Goal: Information Seeking & Learning: Learn about a topic

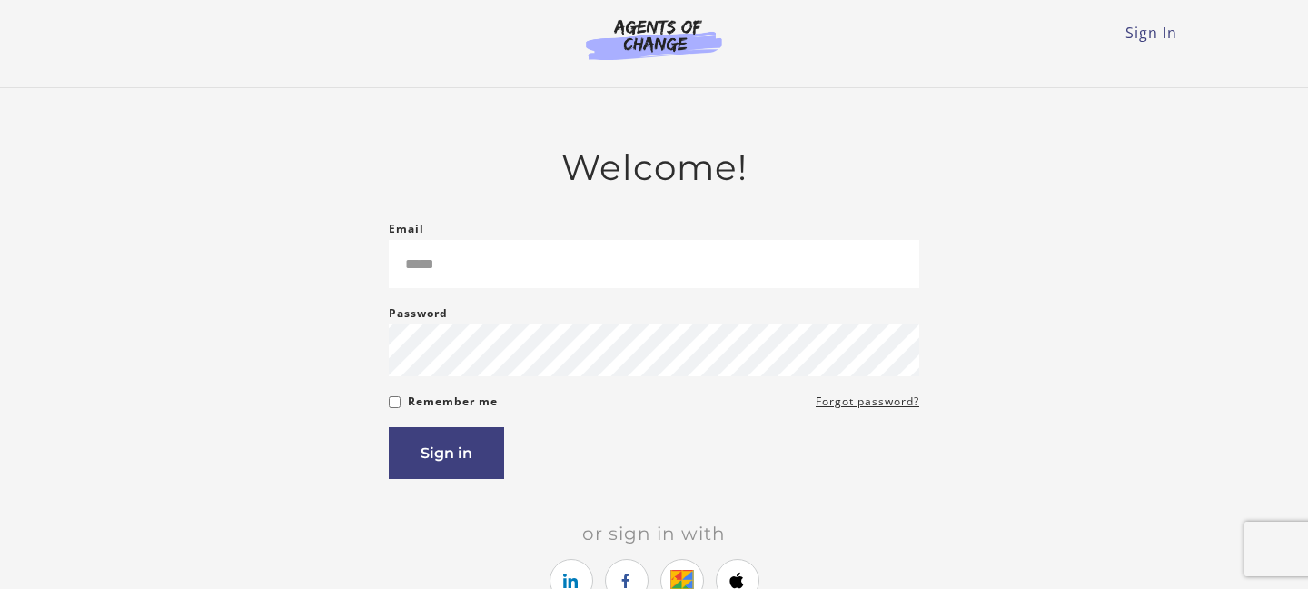
click at [525, 322] on div "Password Password must be at least 8 characters" at bounding box center [654, 339] width 530 height 74
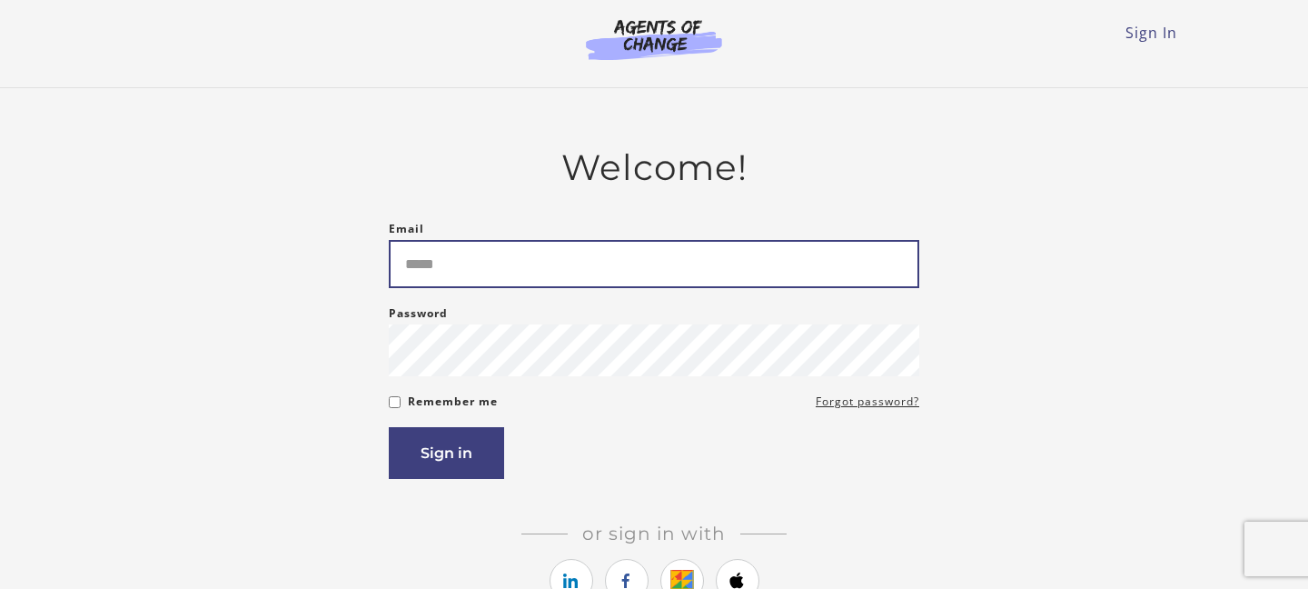
click at [517, 264] on input "Email" at bounding box center [654, 264] width 530 height 48
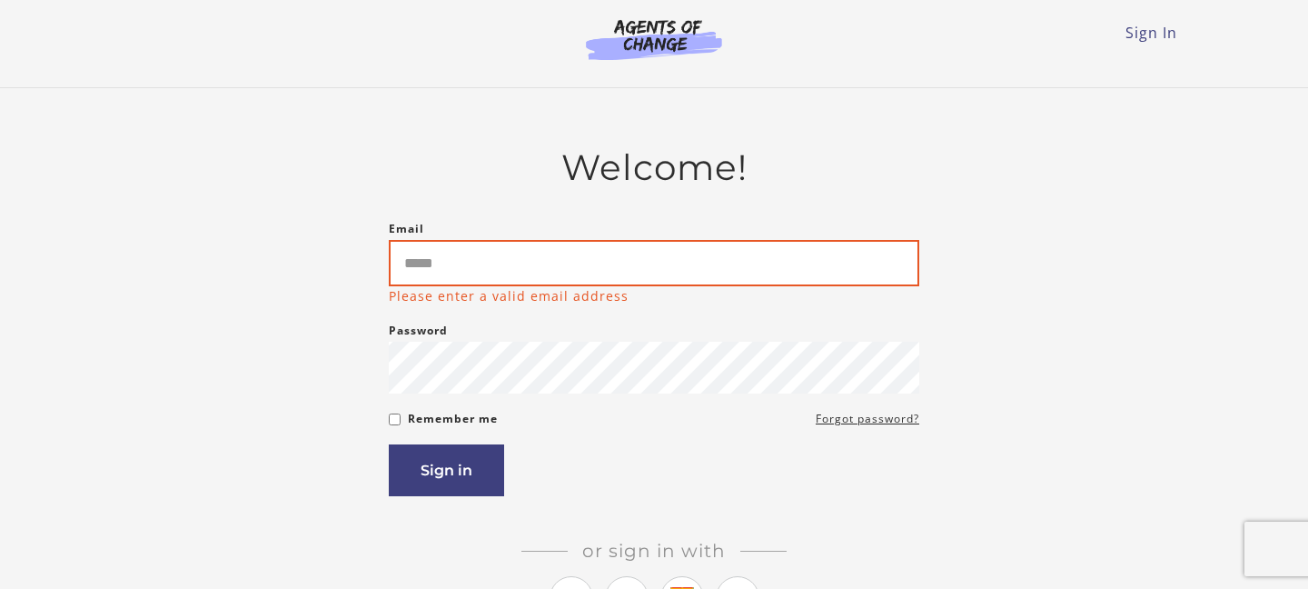
type input "**********"
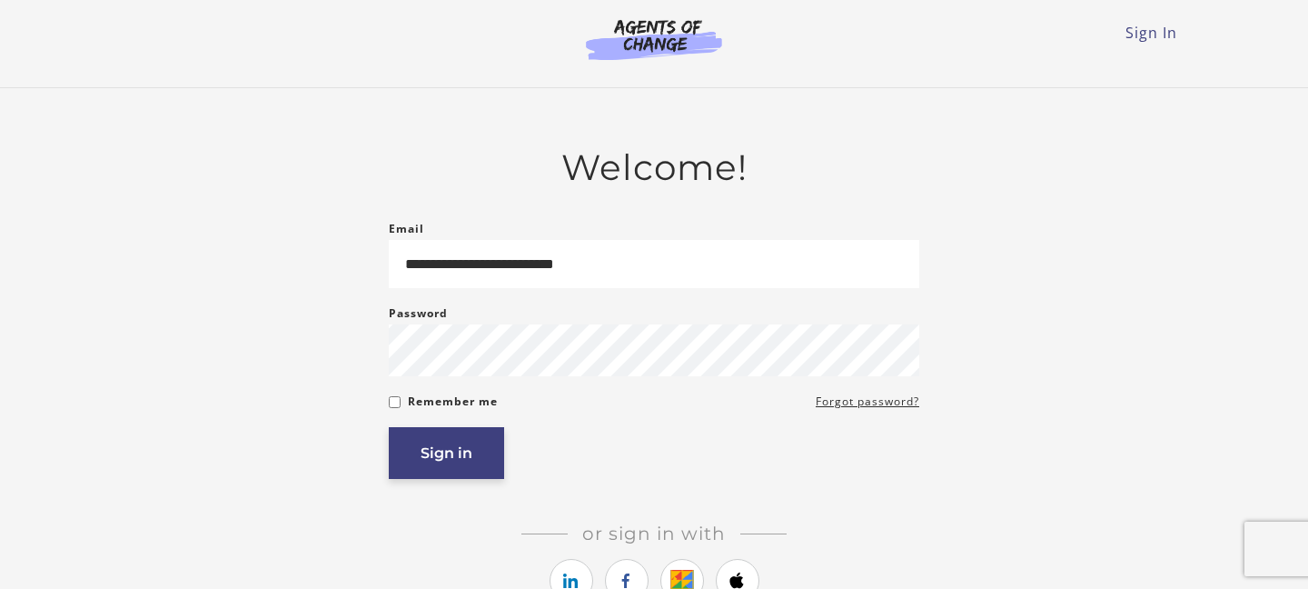
click at [420, 467] on button "Sign in" at bounding box center [446, 453] width 115 height 52
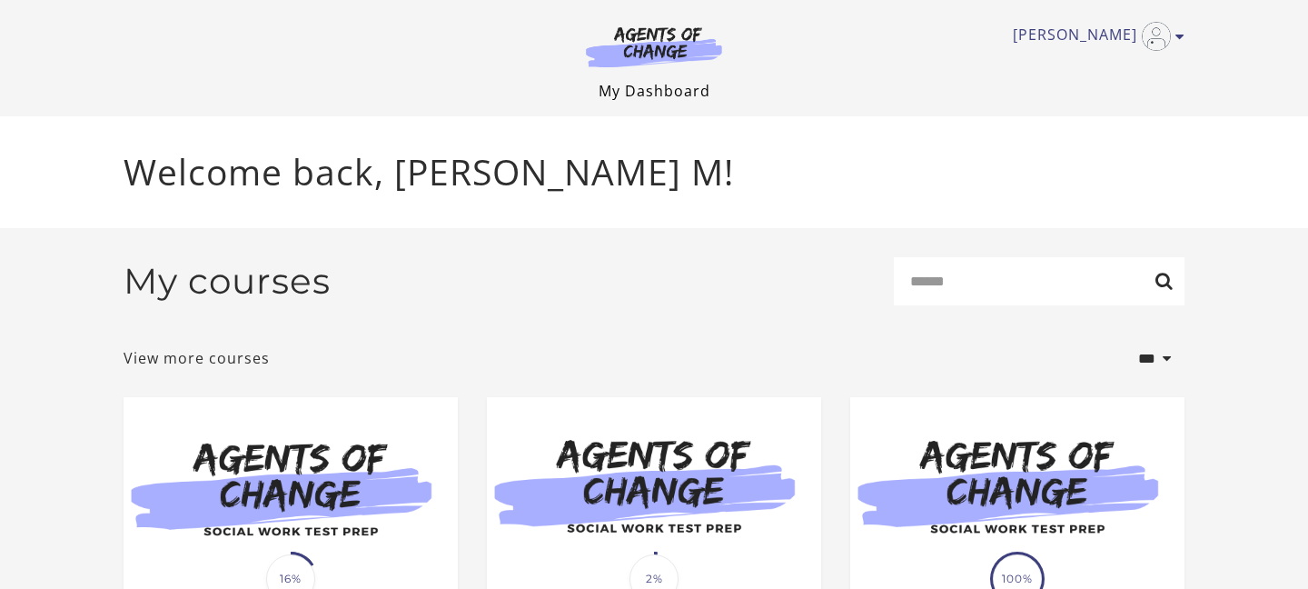
click at [698, 94] on link "My Dashboard" at bounding box center [655, 91] width 112 height 20
click at [1107, 39] on link "[PERSON_NAME]" at bounding box center [1094, 36] width 163 height 29
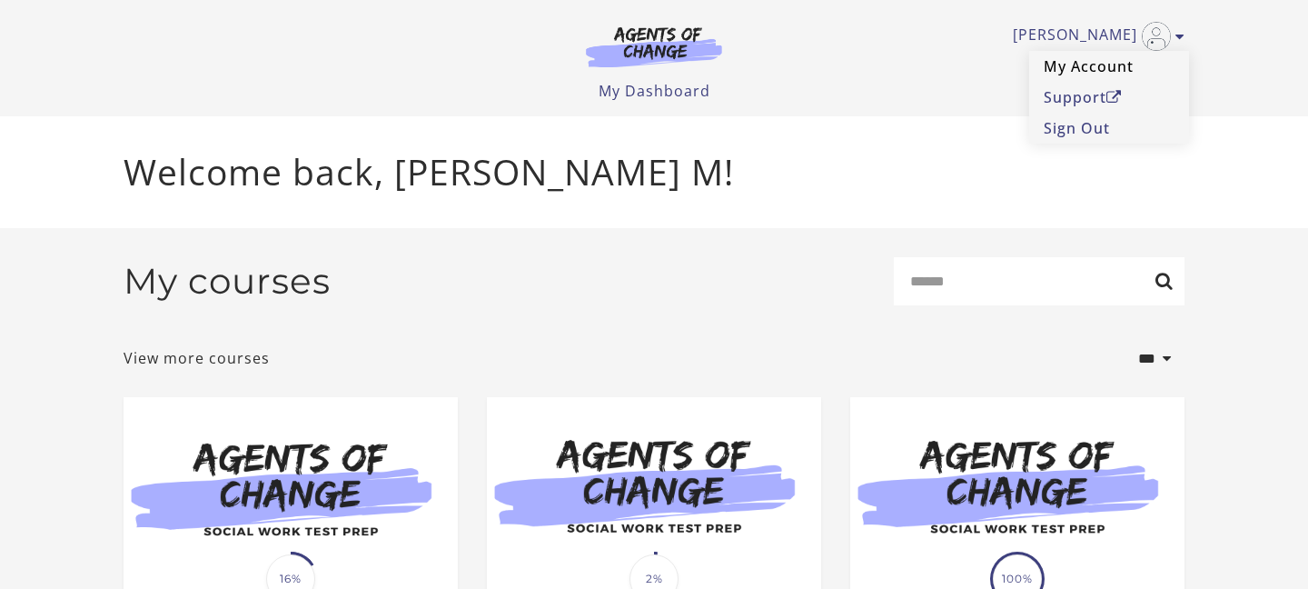
click at [1084, 71] on link "My Account" at bounding box center [1109, 66] width 160 height 31
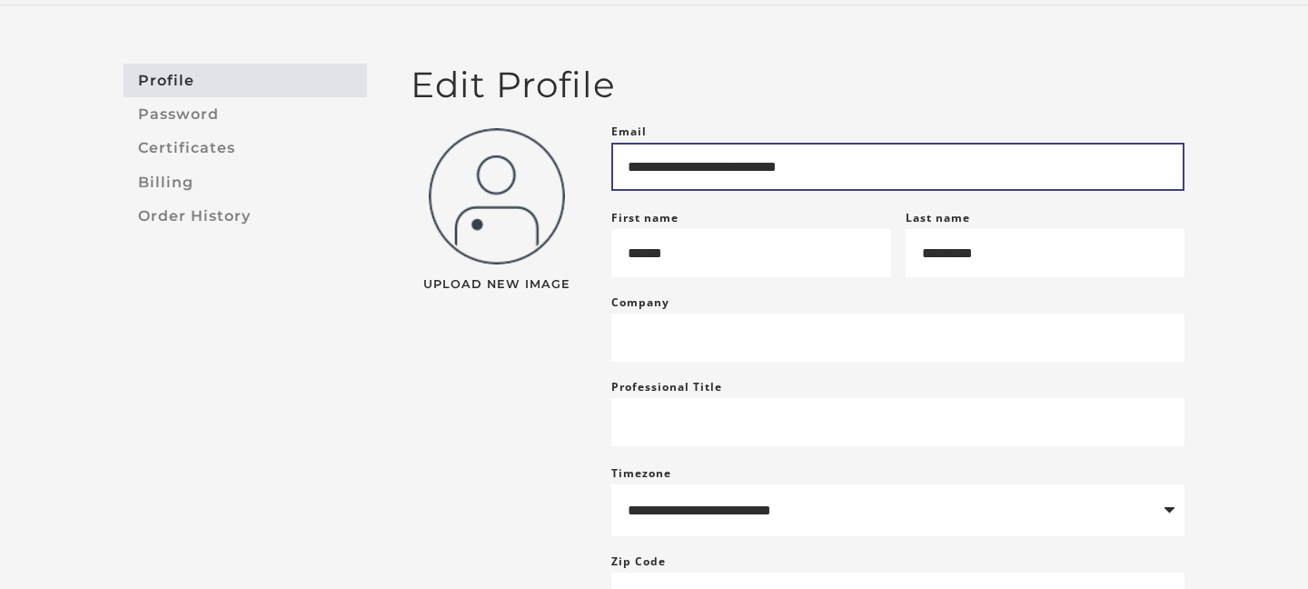
scroll to position [140, 0]
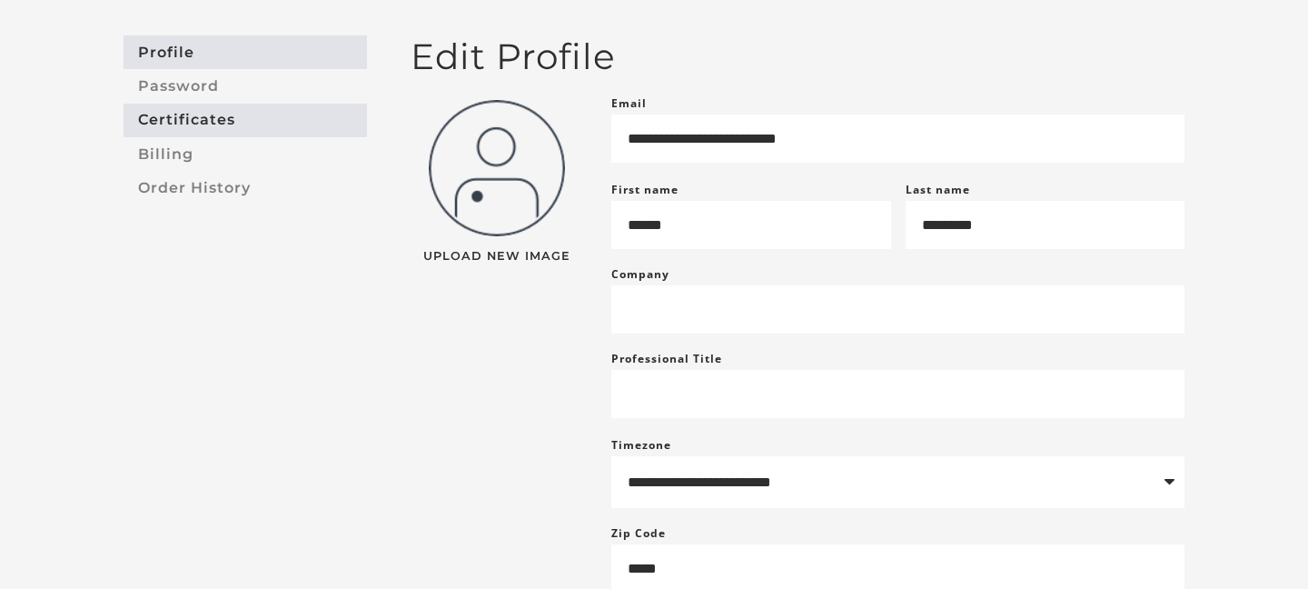
click at [223, 113] on link "Certificates" at bounding box center [245, 121] width 243 height 34
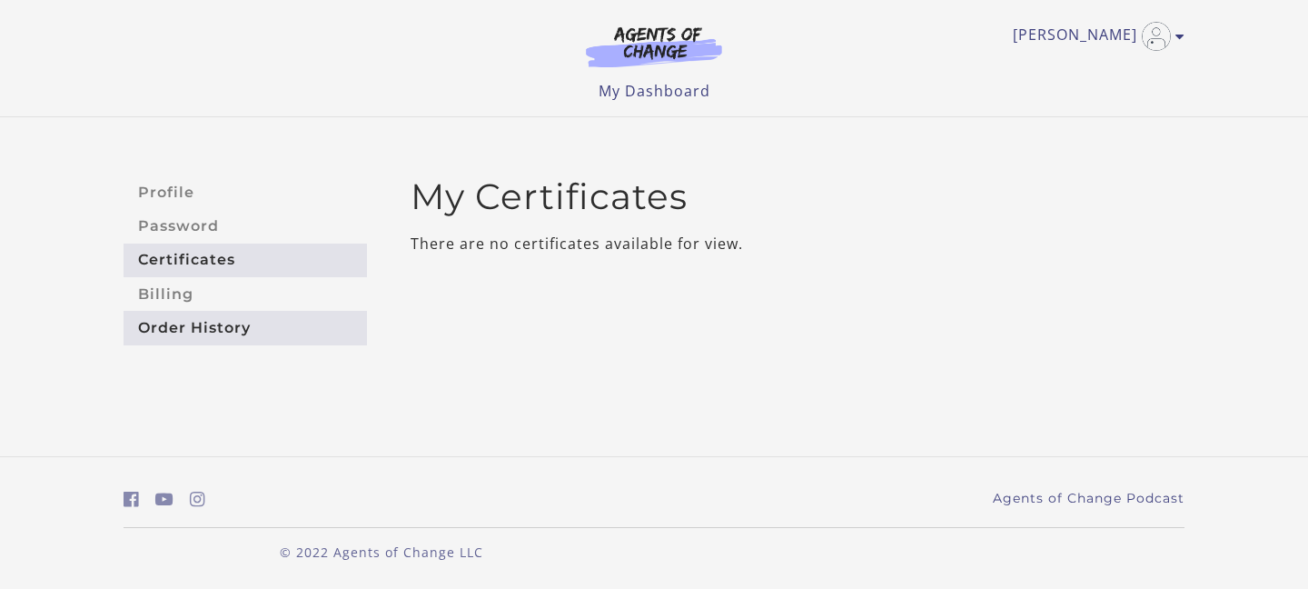
click at [210, 338] on link "Order History" at bounding box center [245, 328] width 243 height 34
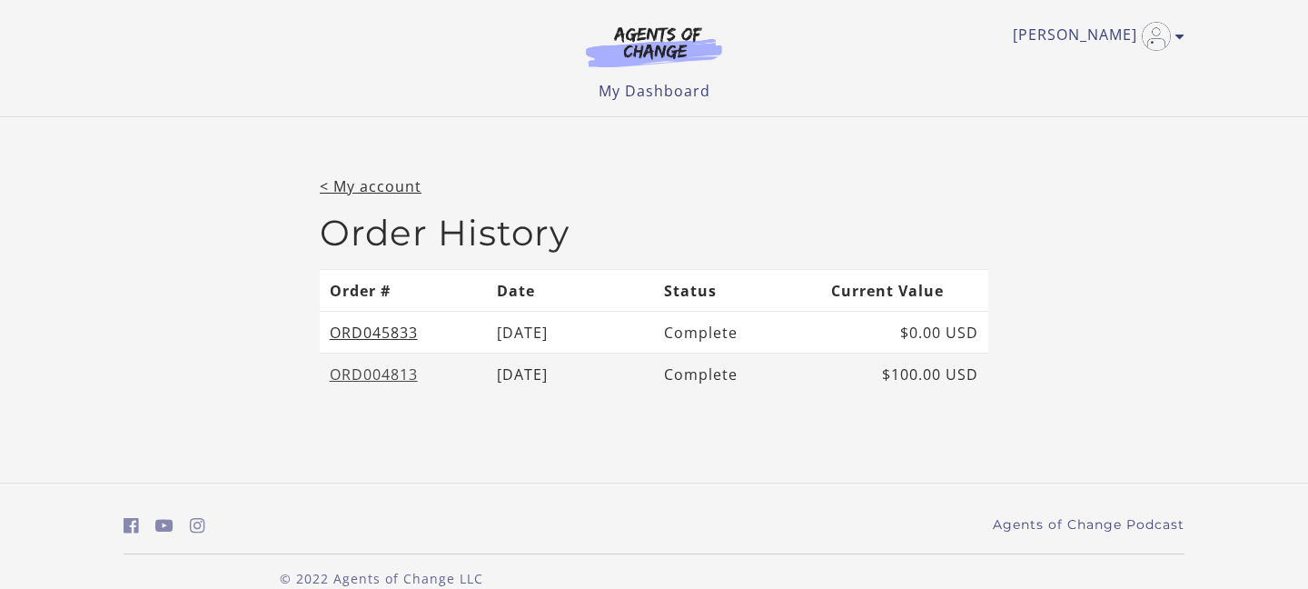
click at [381, 368] on link "ORD004813" at bounding box center [374, 374] width 88 height 20
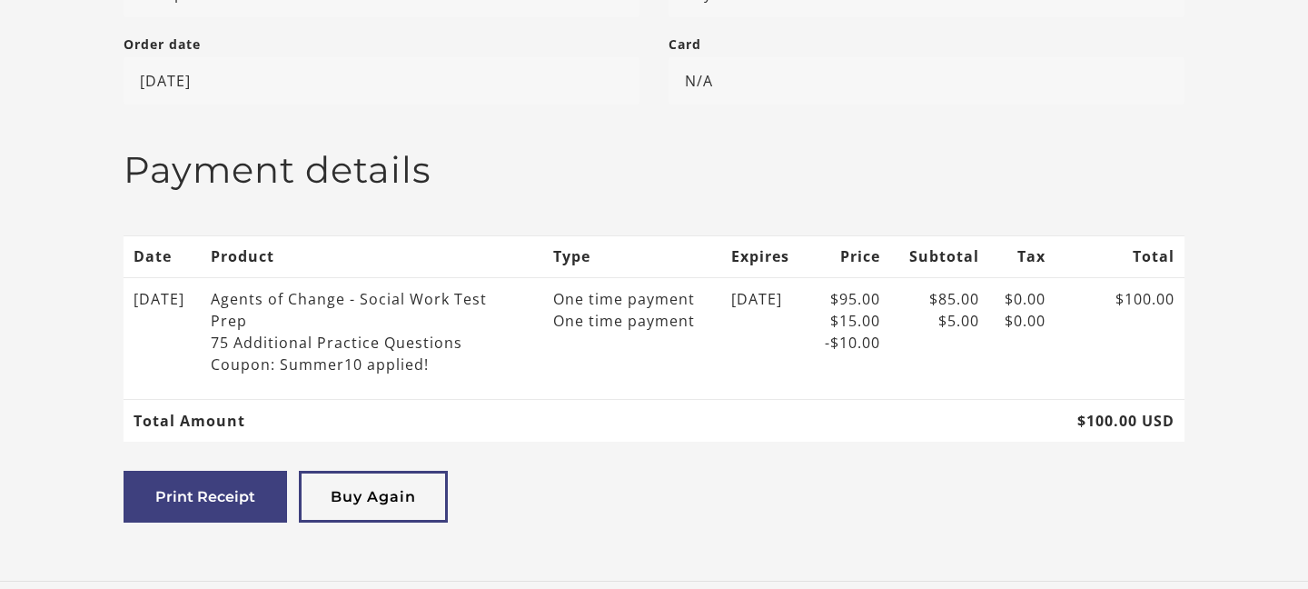
scroll to position [452, 0]
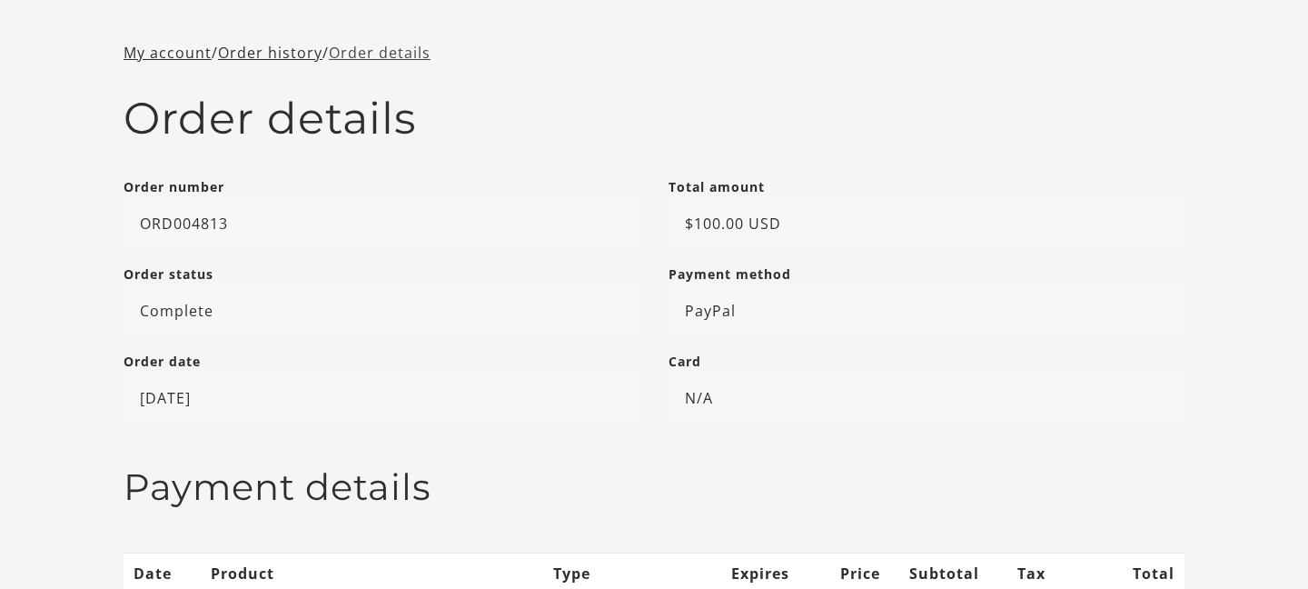
click at [420, 51] on link "Order details" at bounding box center [380, 53] width 102 height 20
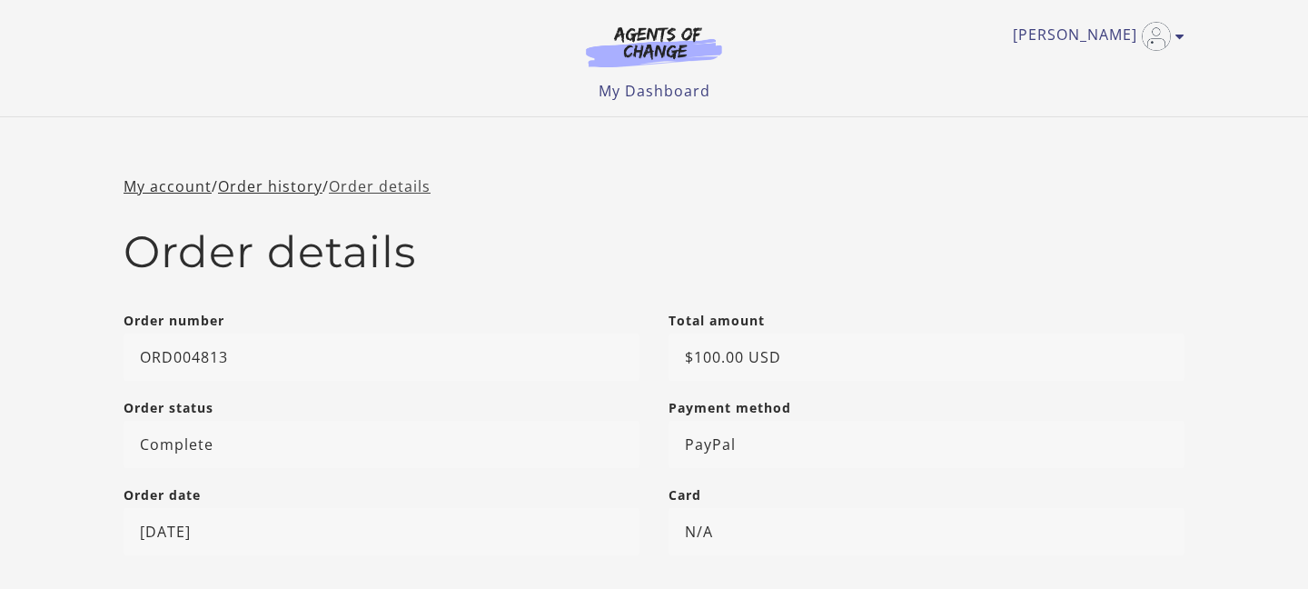
click at [398, 184] on link "Order details" at bounding box center [380, 186] width 102 height 20
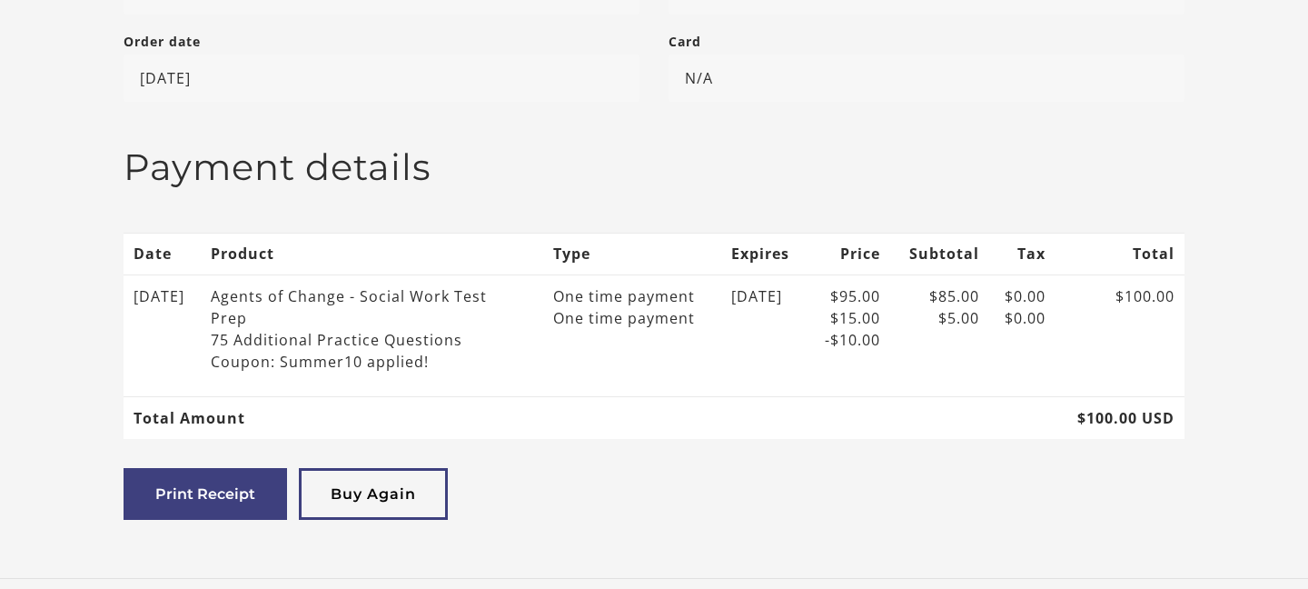
scroll to position [532, 0]
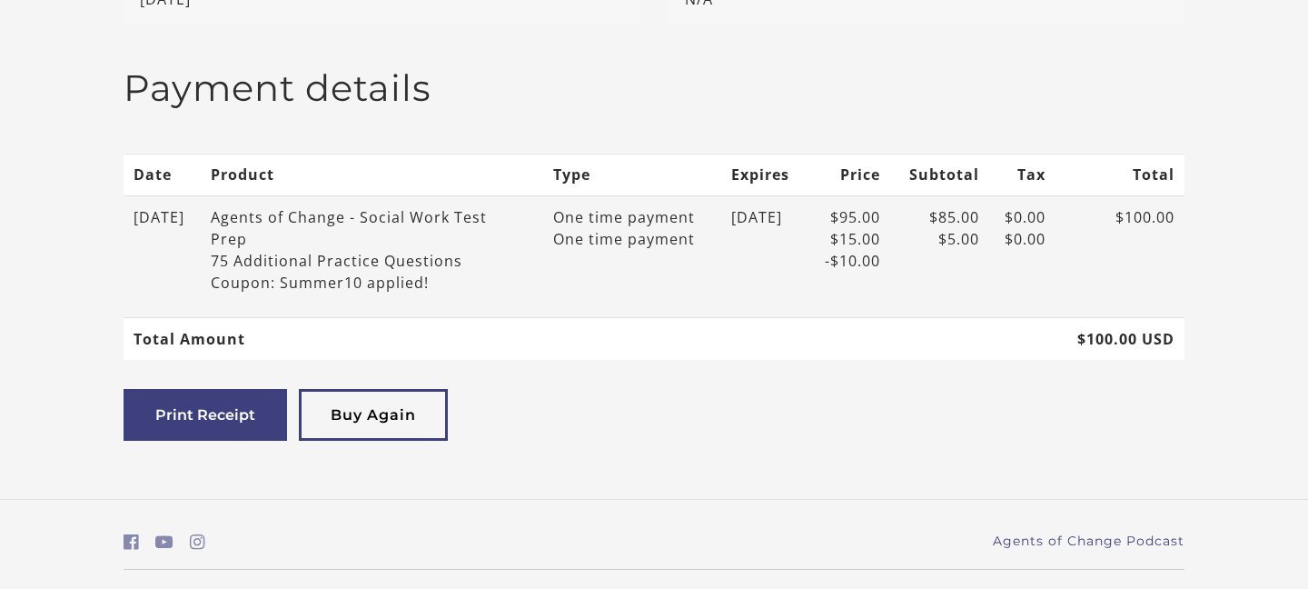
drag, startPoint x: 363, startPoint y: 210, endPoint x: 514, endPoint y: 215, distance: 150.9
click at [501, 215] on div "Agents of Change - Social Work Test Prep 75 Additional Practice Questions" at bounding box center [356, 238] width 291 height 65
click at [560, 254] on td "One time payment One time payment" at bounding box center [633, 256] width 178 height 122
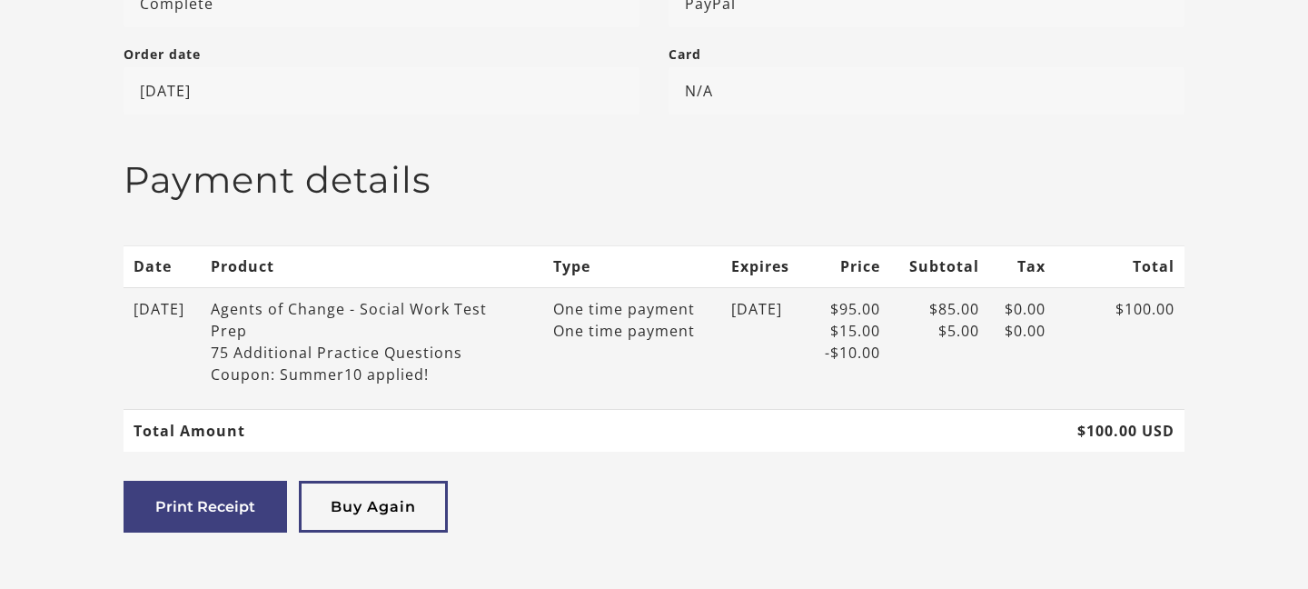
scroll to position [490, 0]
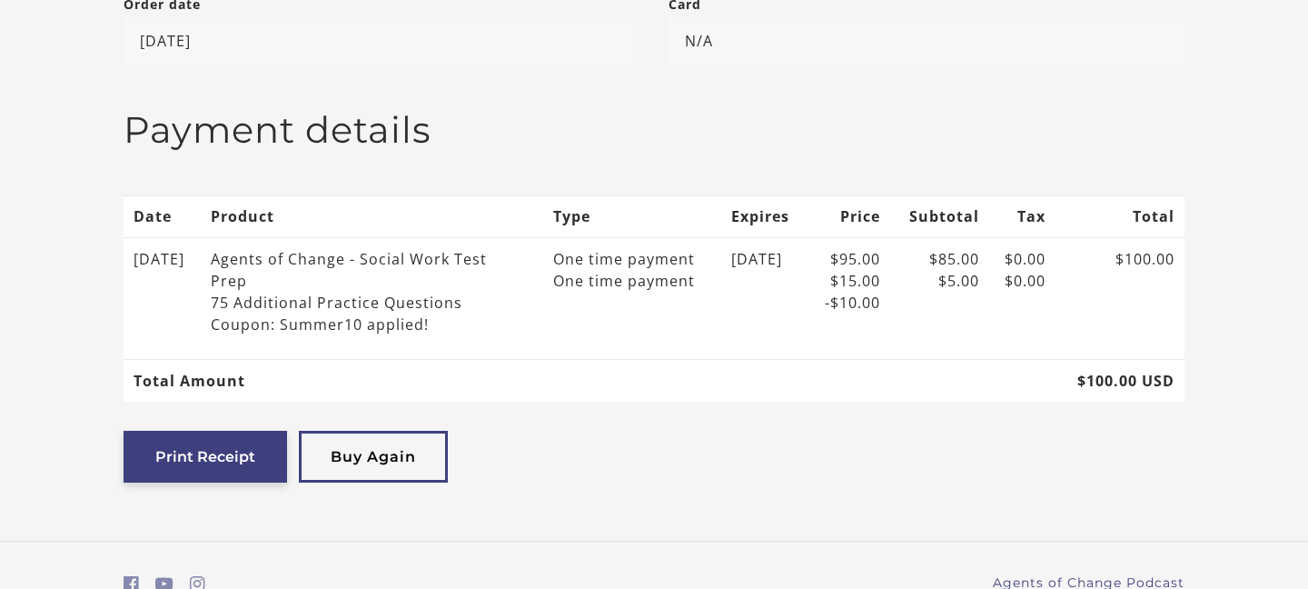
click at [208, 466] on button "Print Receipt" at bounding box center [205, 457] width 163 height 52
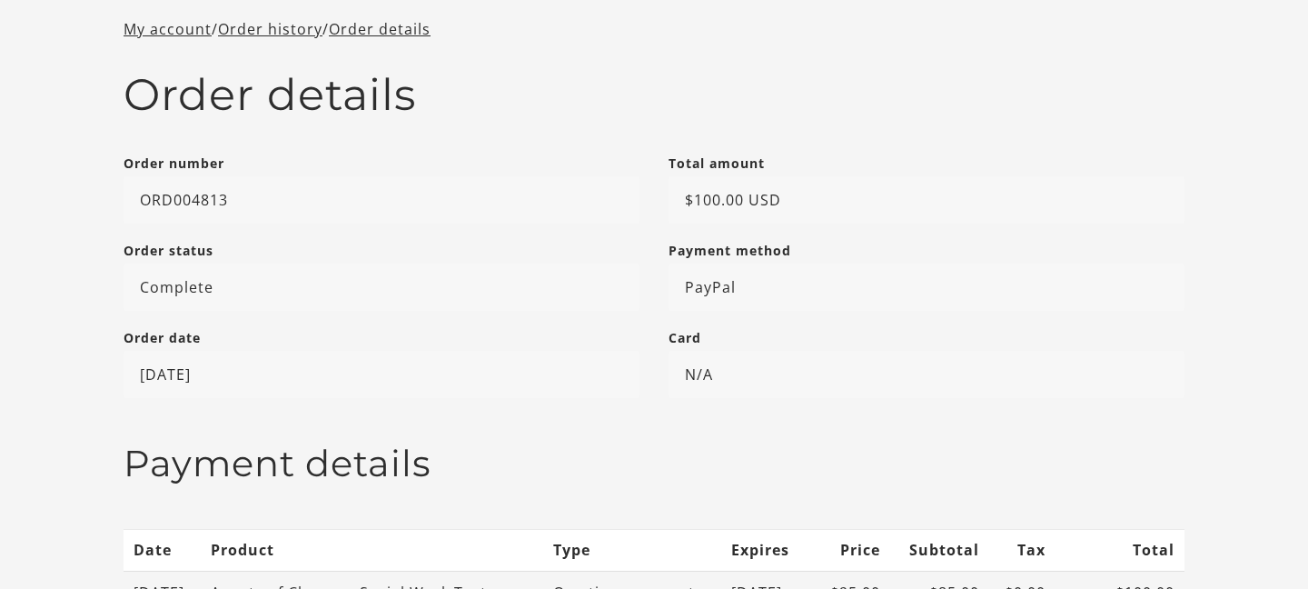
scroll to position [0, 0]
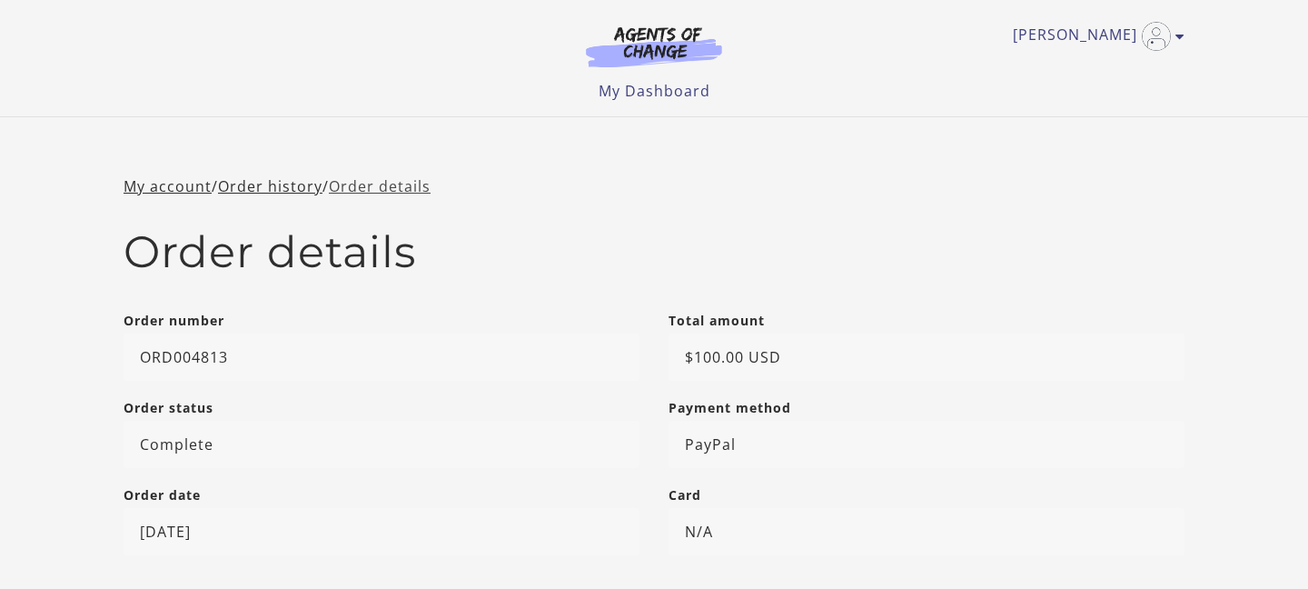
click at [368, 183] on link "Order details" at bounding box center [380, 186] width 102 height 20
click at [601, 91] on link "My Dashboard" at bounding box center [655, 91] width 112 height 20
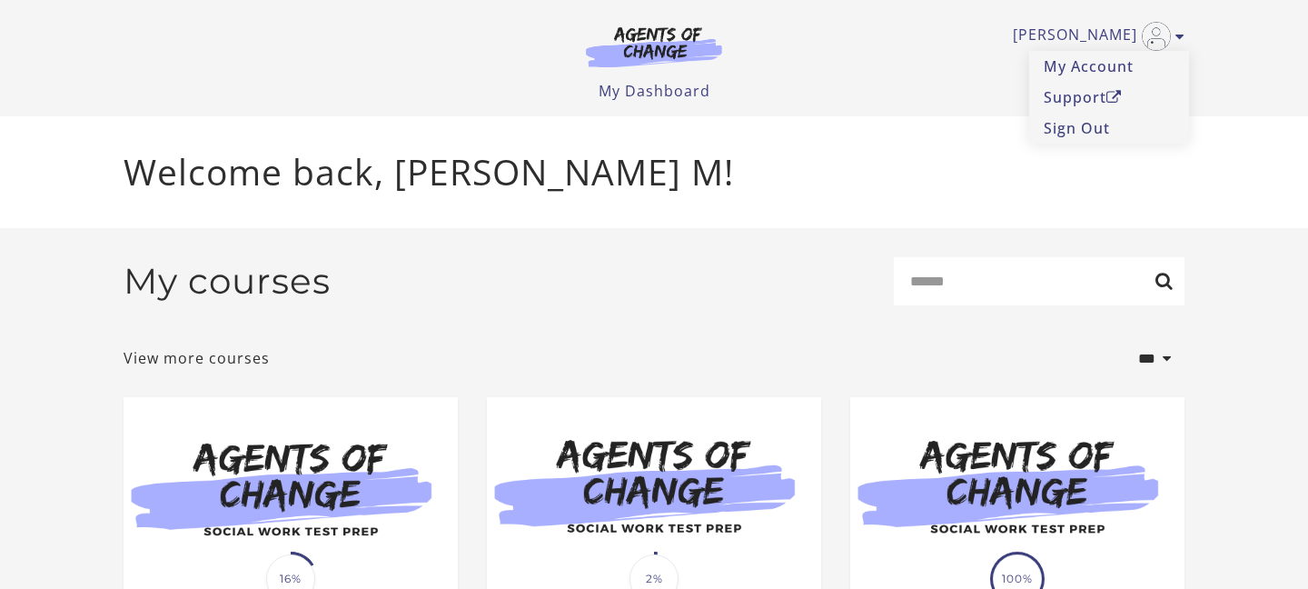
click at [807, 285] on div "My courses Search" at bounding box center [654, 288] width 1061 height 63
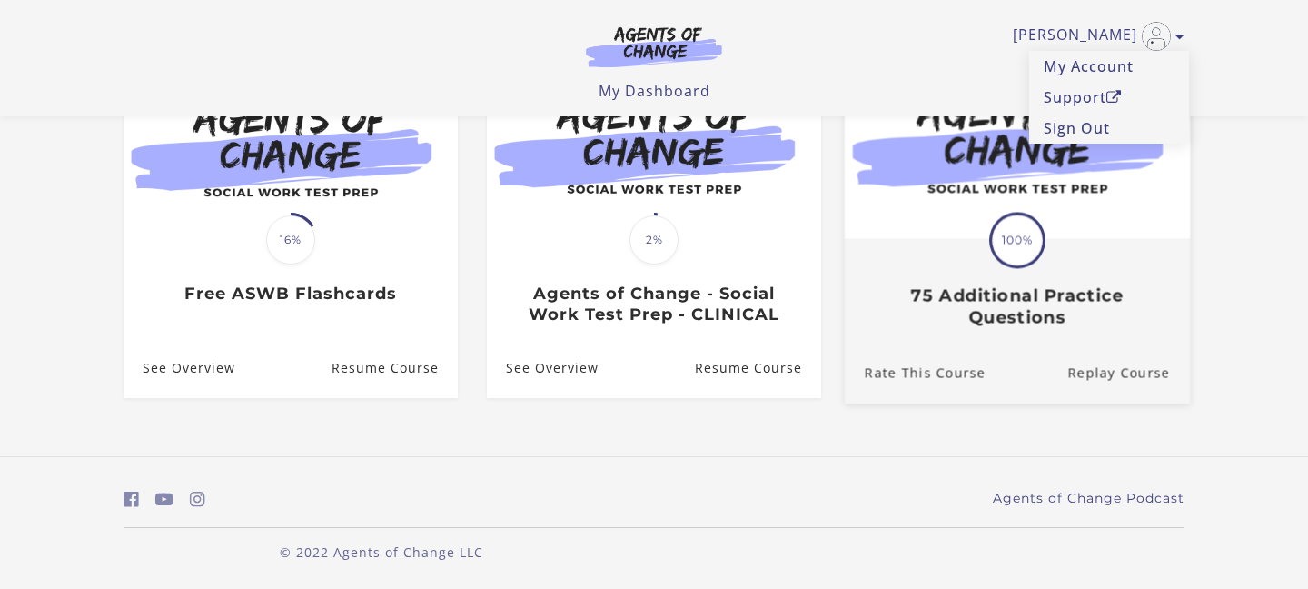
click at [942, 211] on img at bounding box center [1017, 146] width 345 height 186
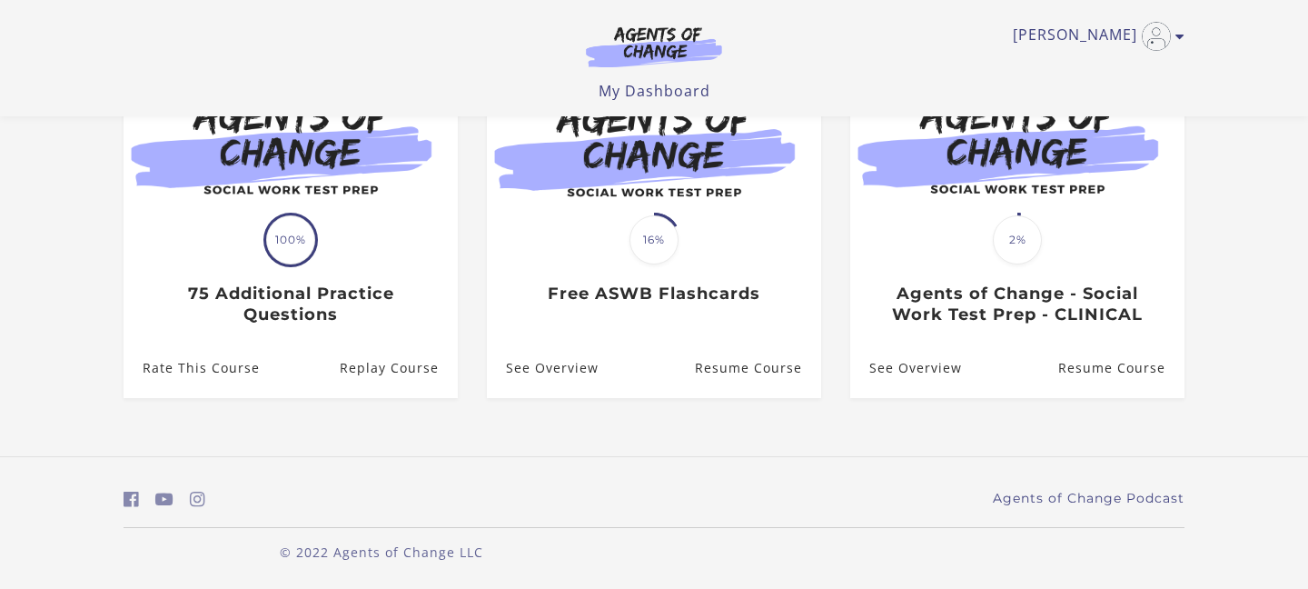
scroll to position [79, 0]
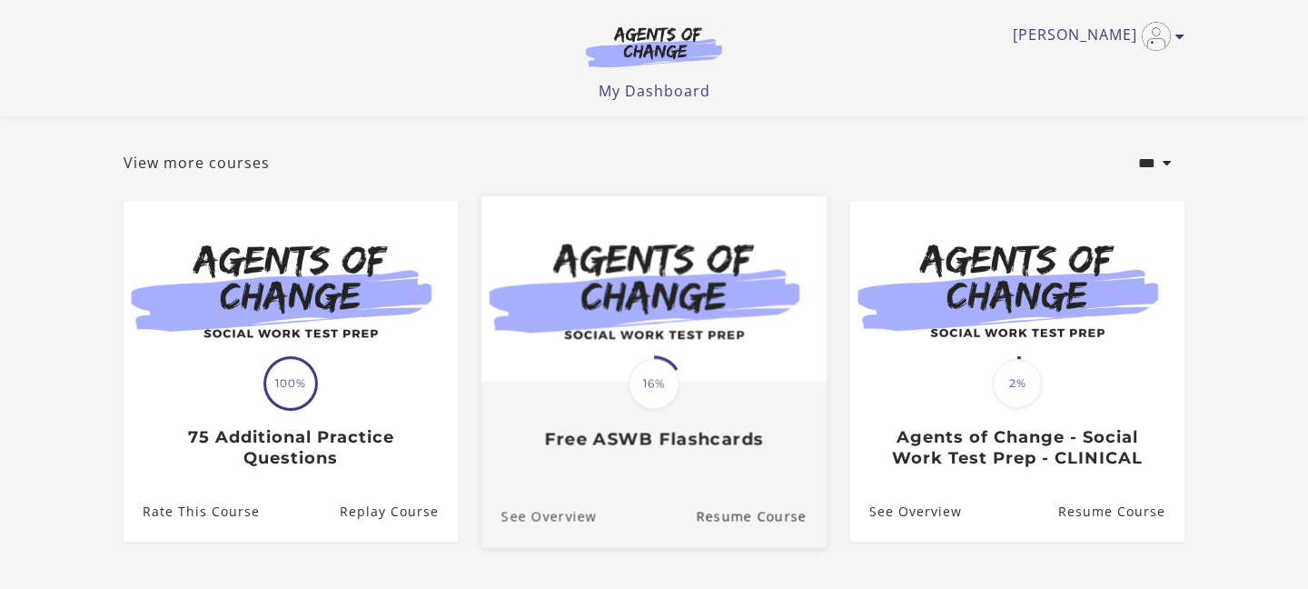
click at [552, 519] on link "See Overview" at bounding box center [538, 516] width 115 height 61
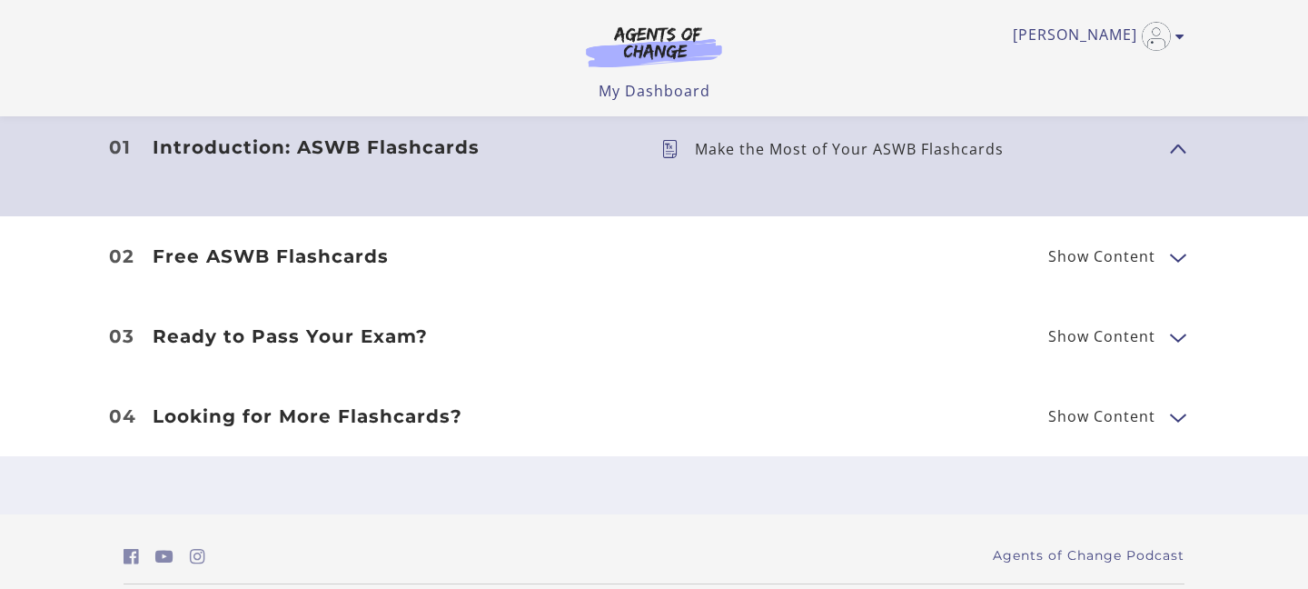
scroll to position [531, 0]
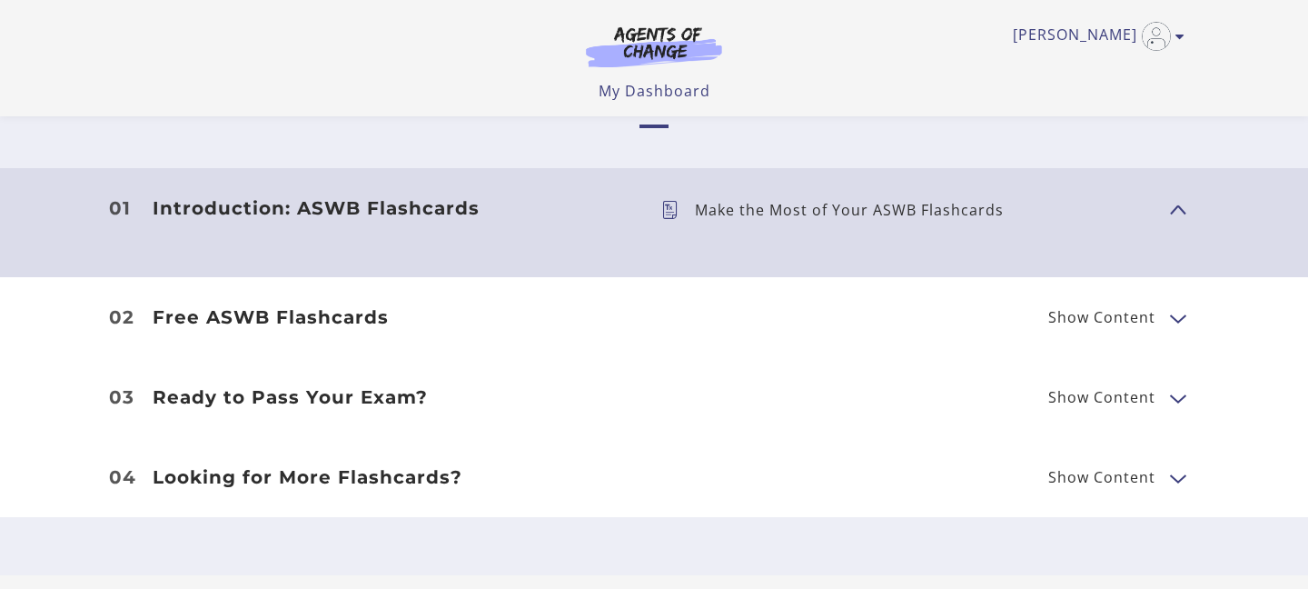
click at [382, 321] on h3 "Free ASWB Flashcards" at bounding box center [393, 317] width 480 height 22
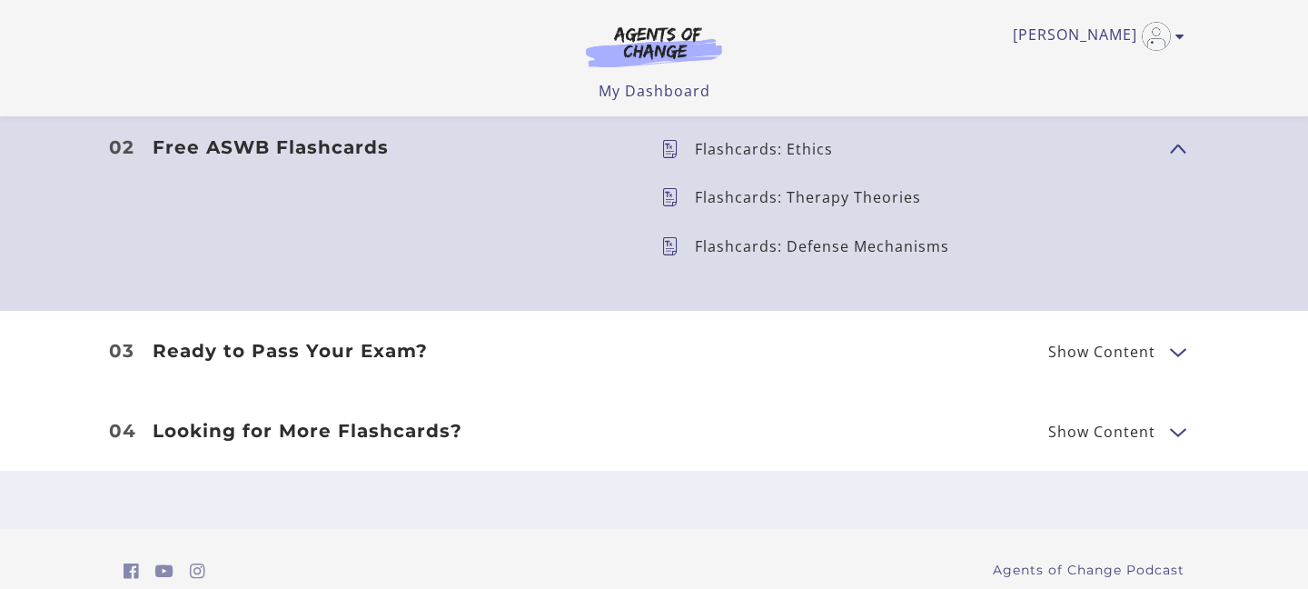
scroll to position [706, 0]
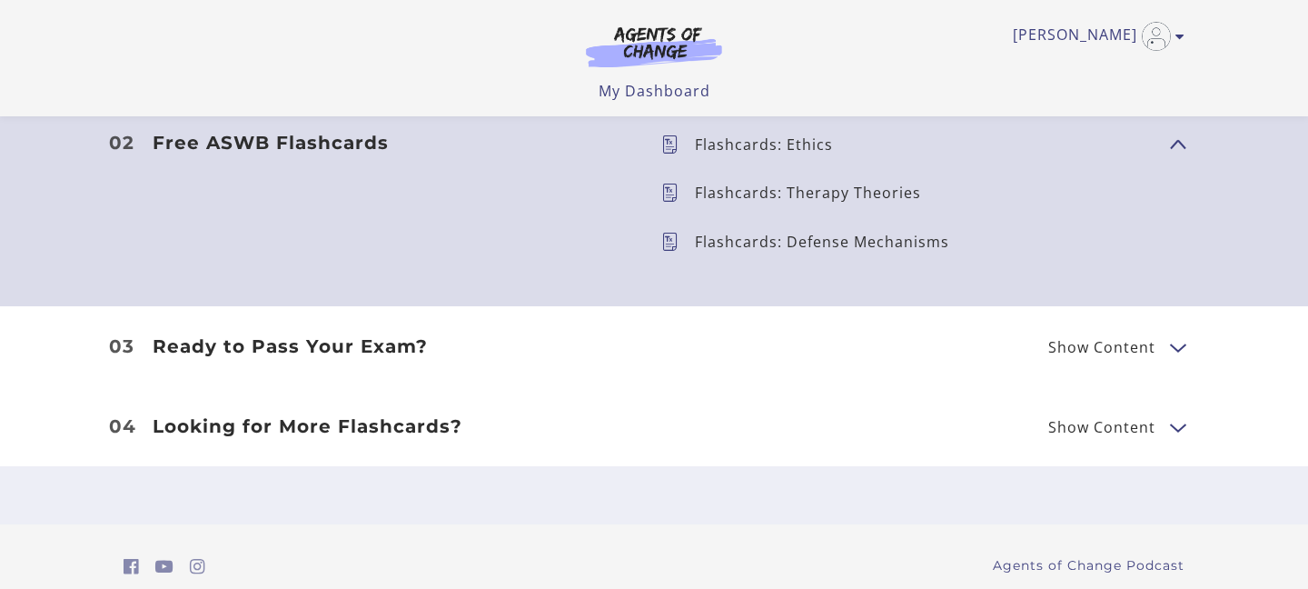
click at [483, 347] on h3 "Ready to Pass Your Exam?" at bounding box center [393, 346] width 480 height 22
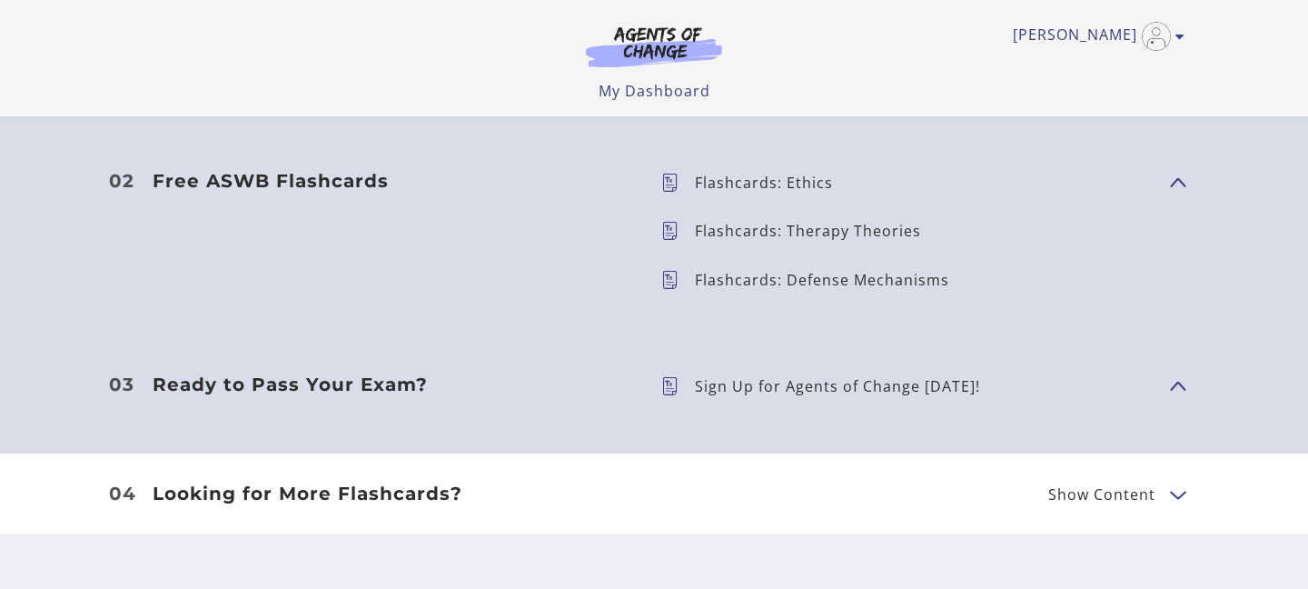
scroll to position [654, 0]
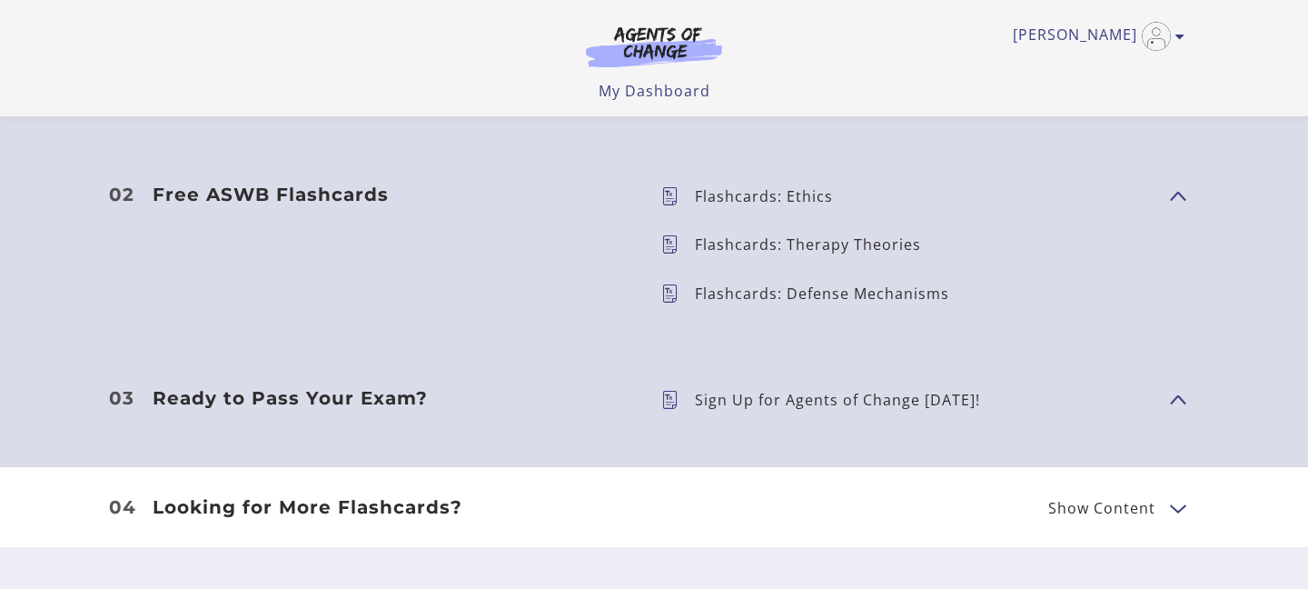
click at [768, 299] on p "Flashcards: Defense Mechanisms" at bounding box center [829, 293] width 269 height 15
click at [902, 299] on p "Flashcards: Defense Mechanisms" at bounding box center [829, 293] width 269 height 15
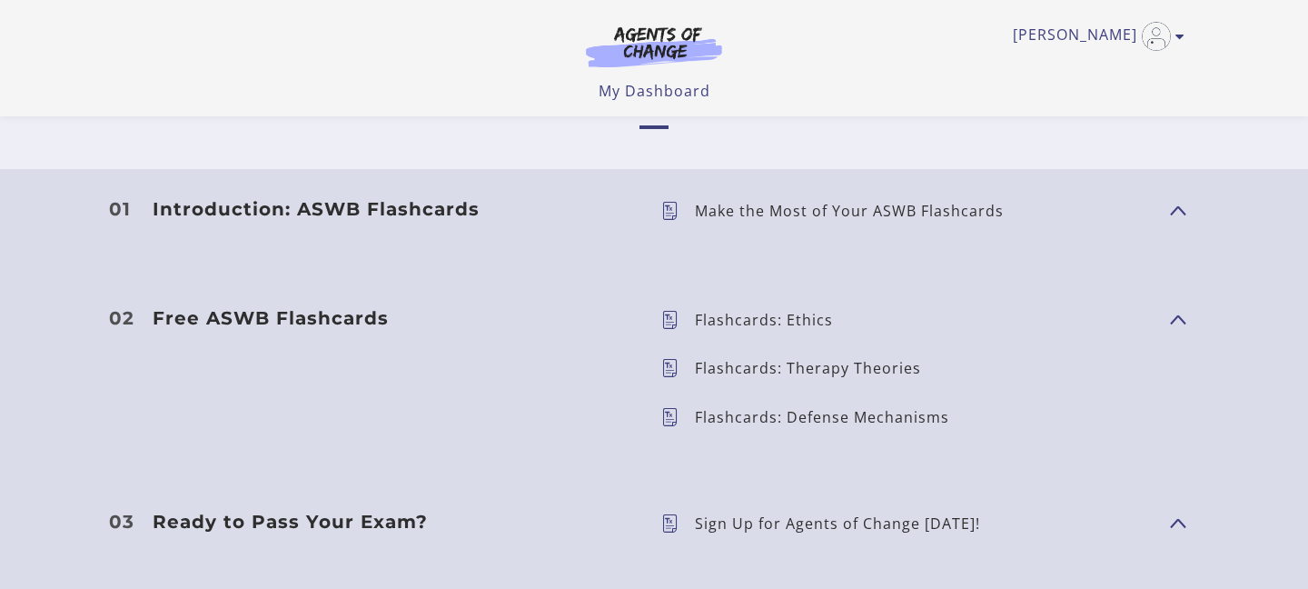
scroll to position [531, 0]
click at [761, 366] on p "Flashcards: Therapy Theories" at bounding box center [815, 367] width 241 height 15
click at [676, 365] on icon at bounding box center [678, 367] width 34 height 18
click at [672, 411] on icon at bounding box center [678, 416] width 34 height 18
click at [672, 328] on span "Flashcards: Ethics" at bounding box center [908, 318] width 494 height 25
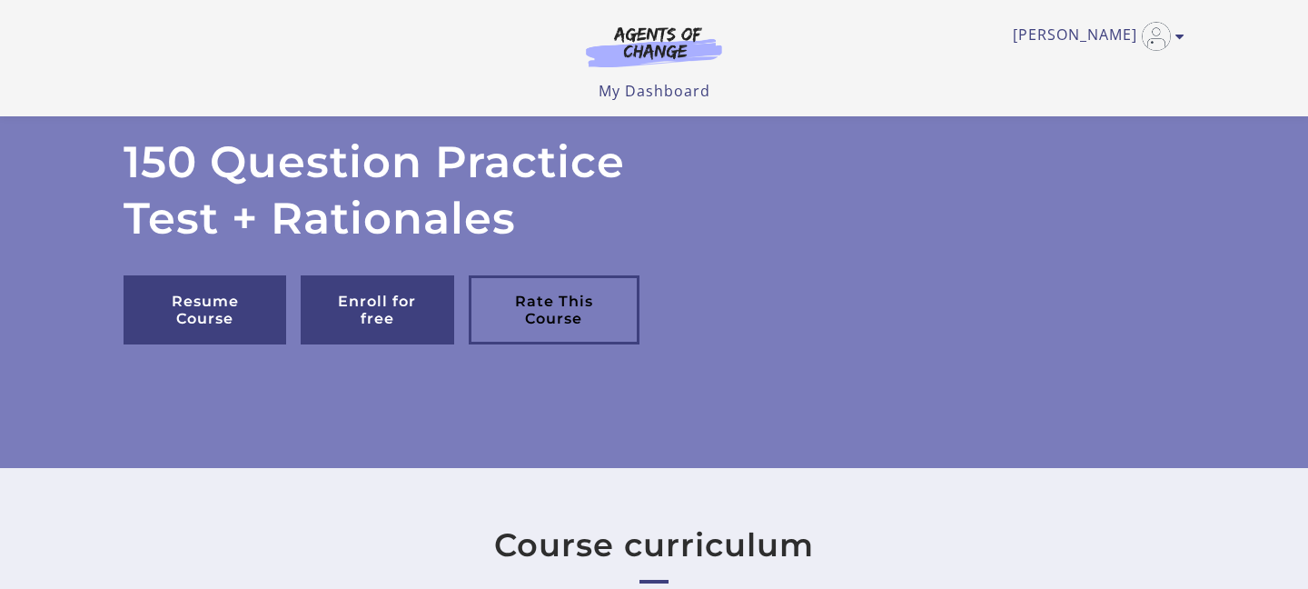
scroll to position [46, 0]
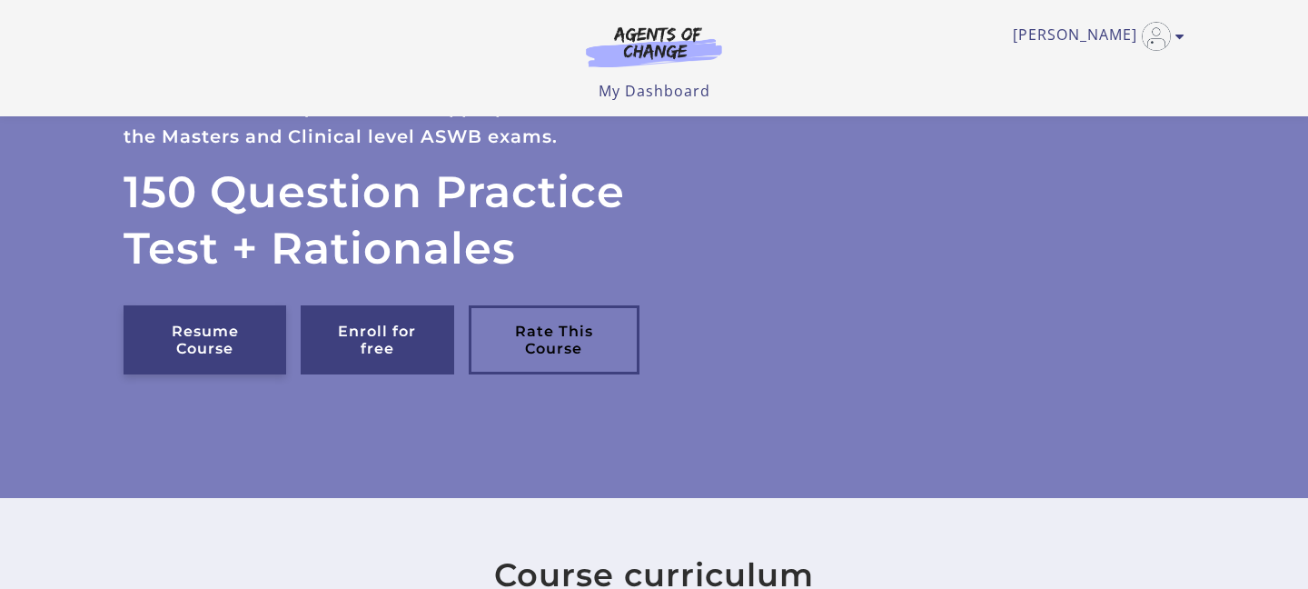
click at [215, 336] on link "Resume Course" at bounding box center [205, 339] width 163 height 69
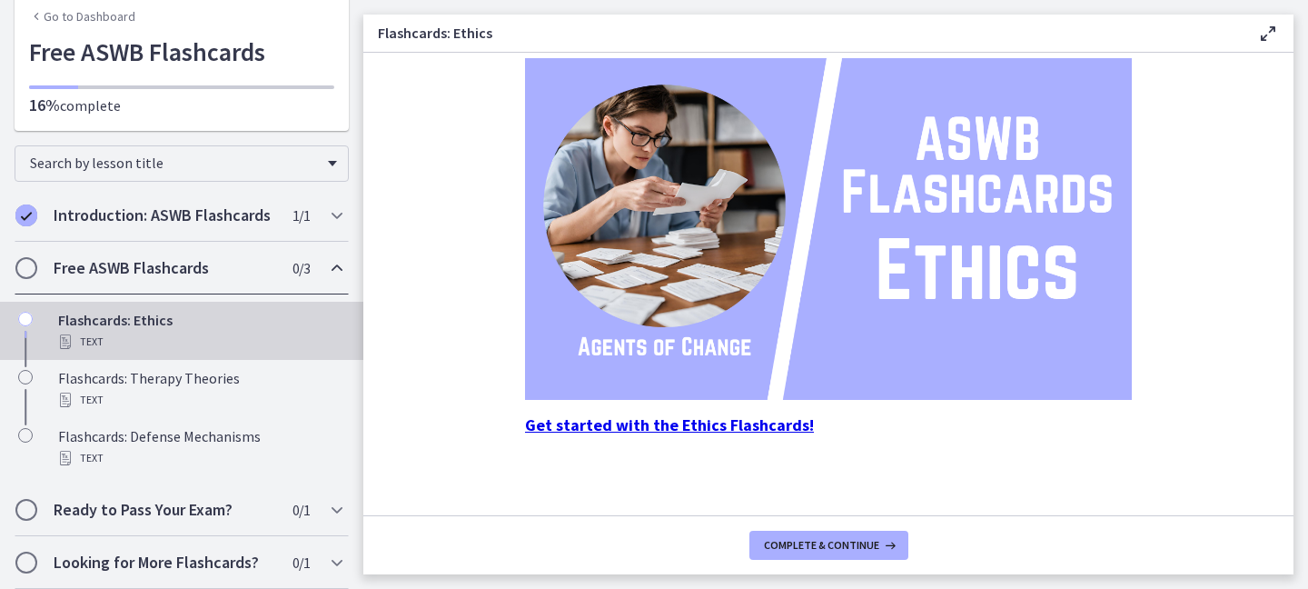
scroll to position [235, 0]
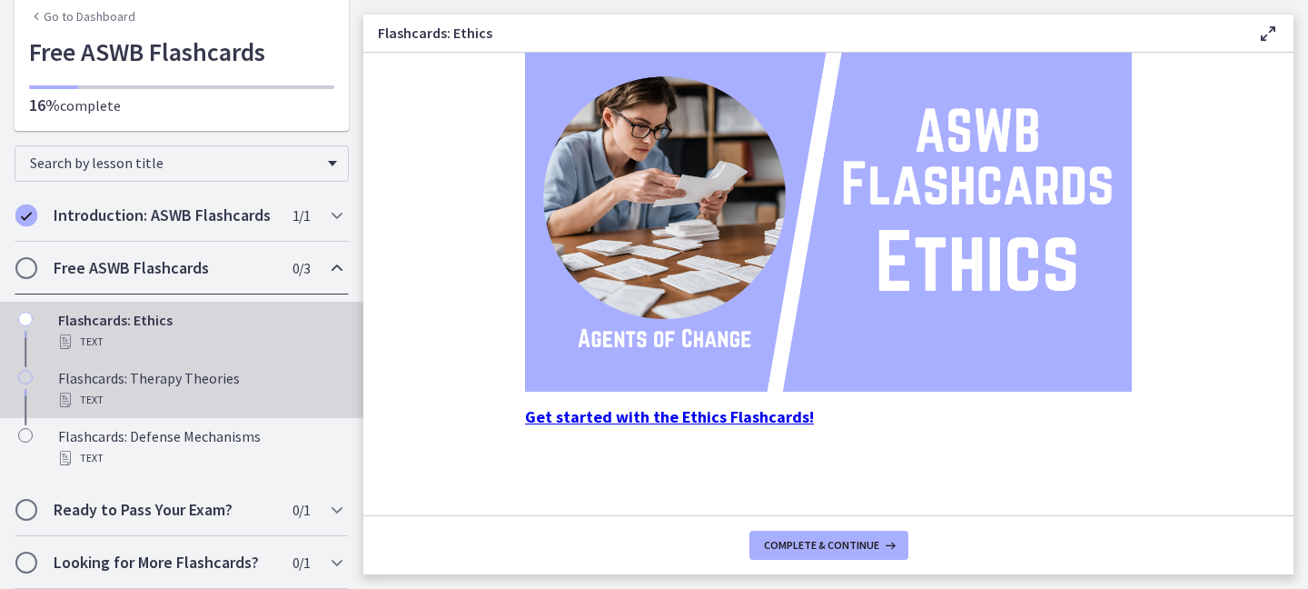
click at [223, 391] on div "Text" at bounding box center [199, 400] width 283 height 22
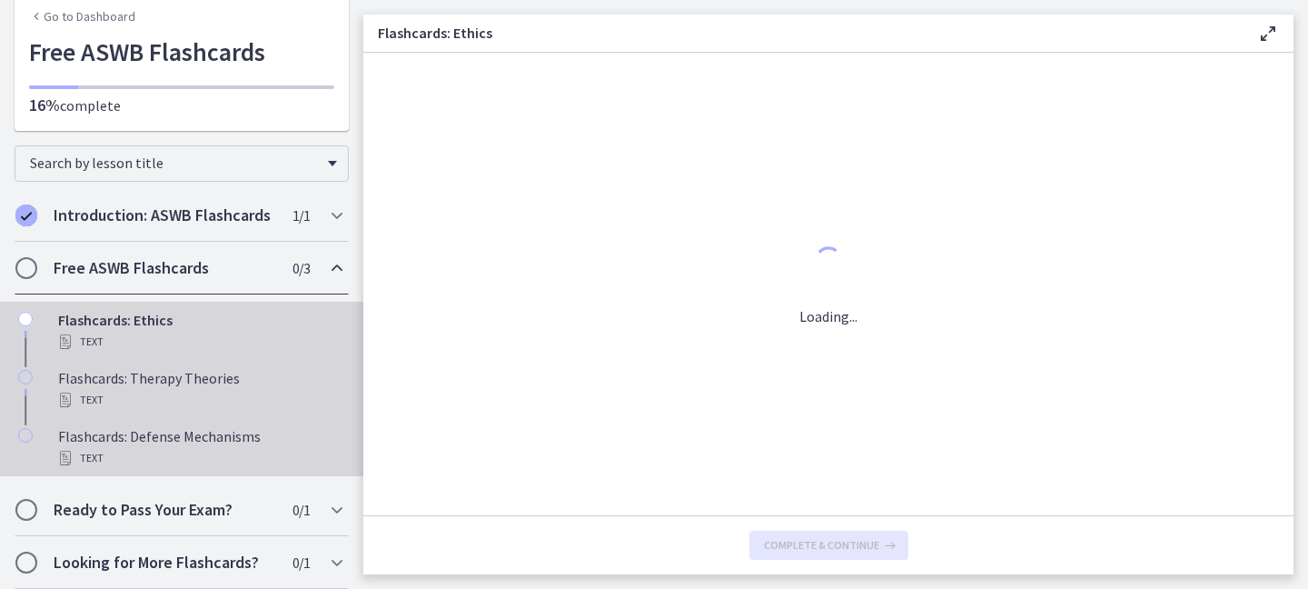
scroll to position [0, 0]
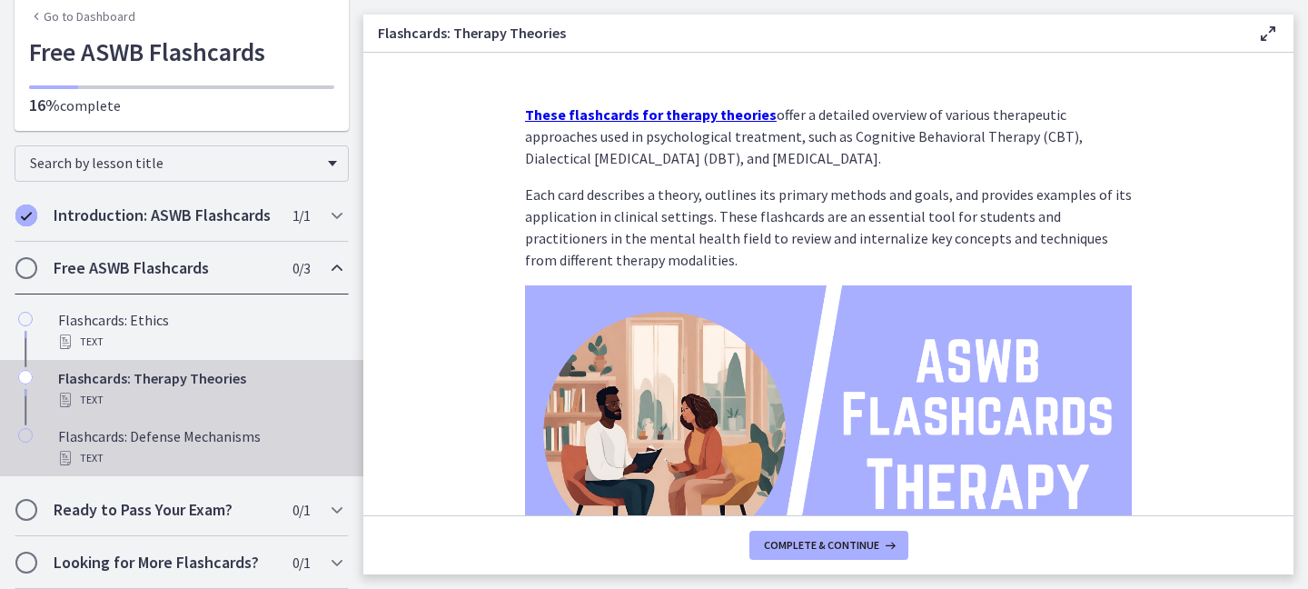
click at [221, 450] on div "Text" at bounding box center [199, 458] width 283 height 22
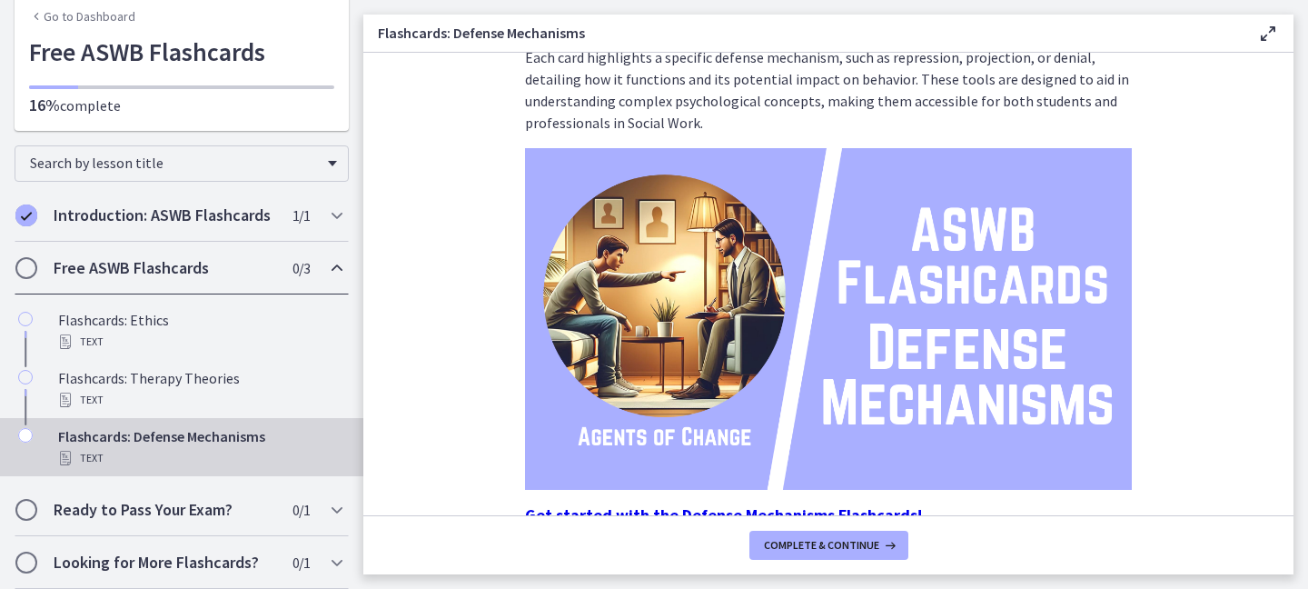
scroll to position [235, 0]
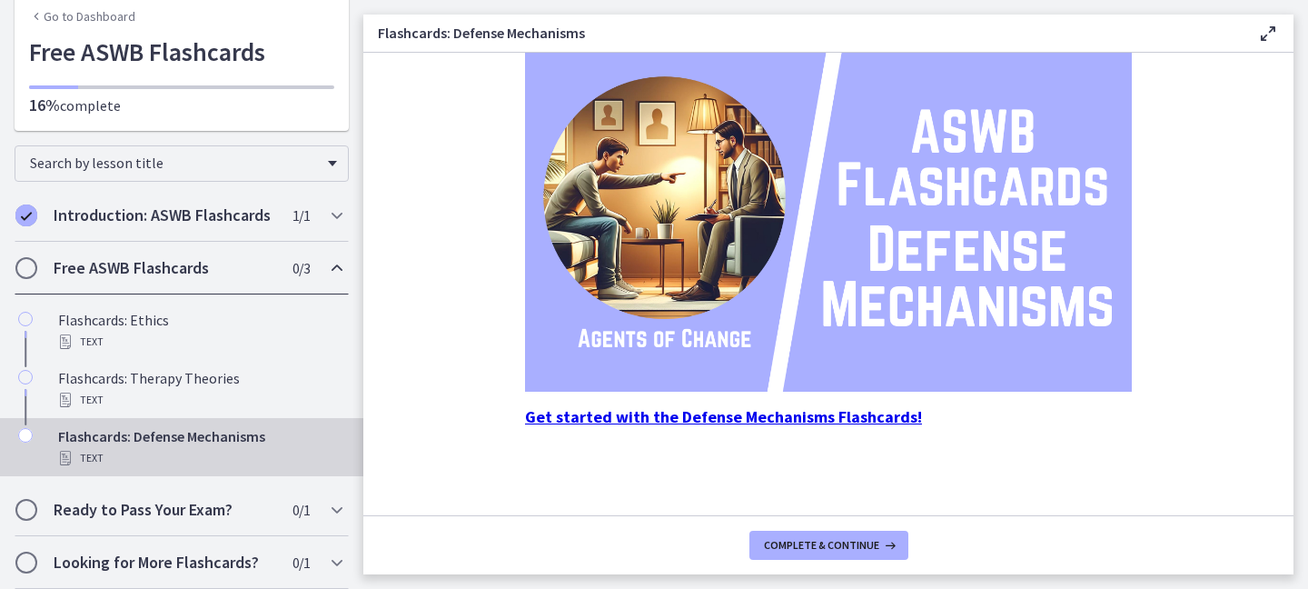
click at [657, 417] on strong "Get started with the Defense Mechanisms Flashcards!" at bounding box center [723, 416] width 397 height 21
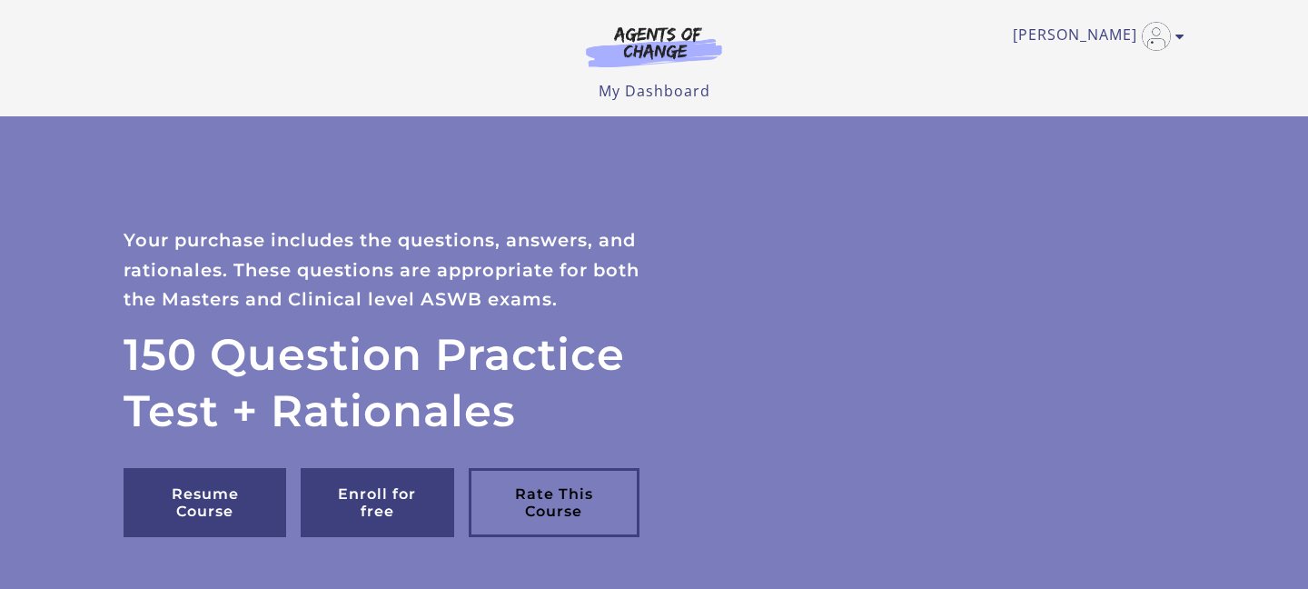
click at [655, 75] on section at bounding box center [654, 50] width 174 height 51
click at [655, 90] on link "My Dashboard" at bounding box center [655, 91] width 112 height 20
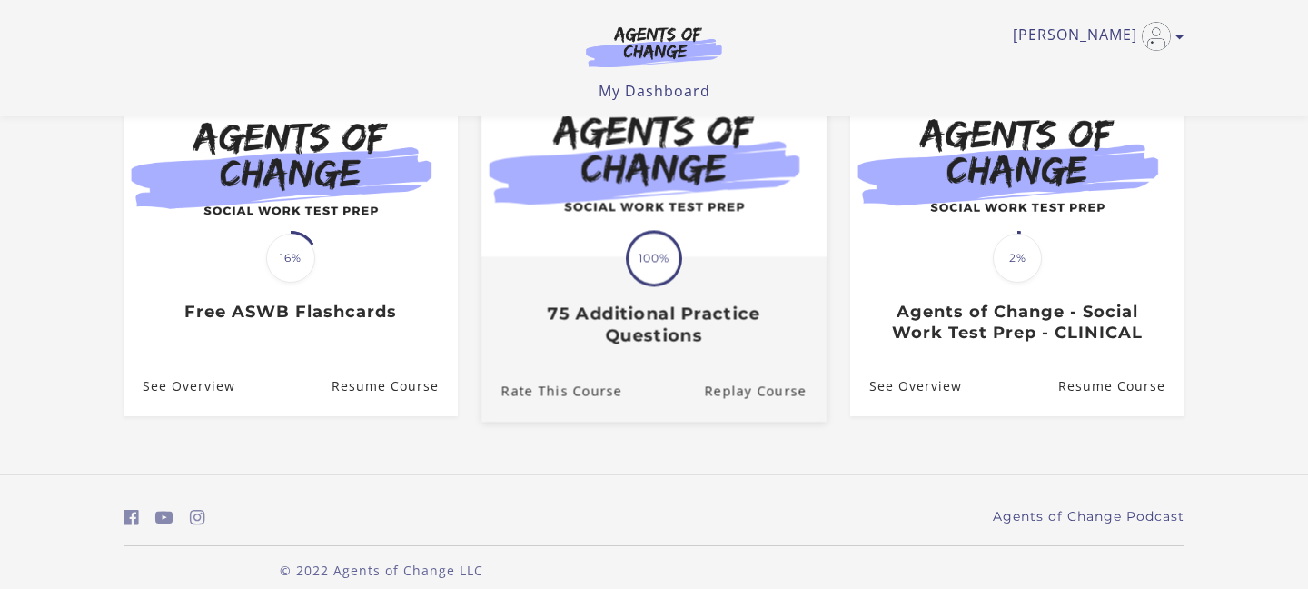
scroll to position [203, 0]
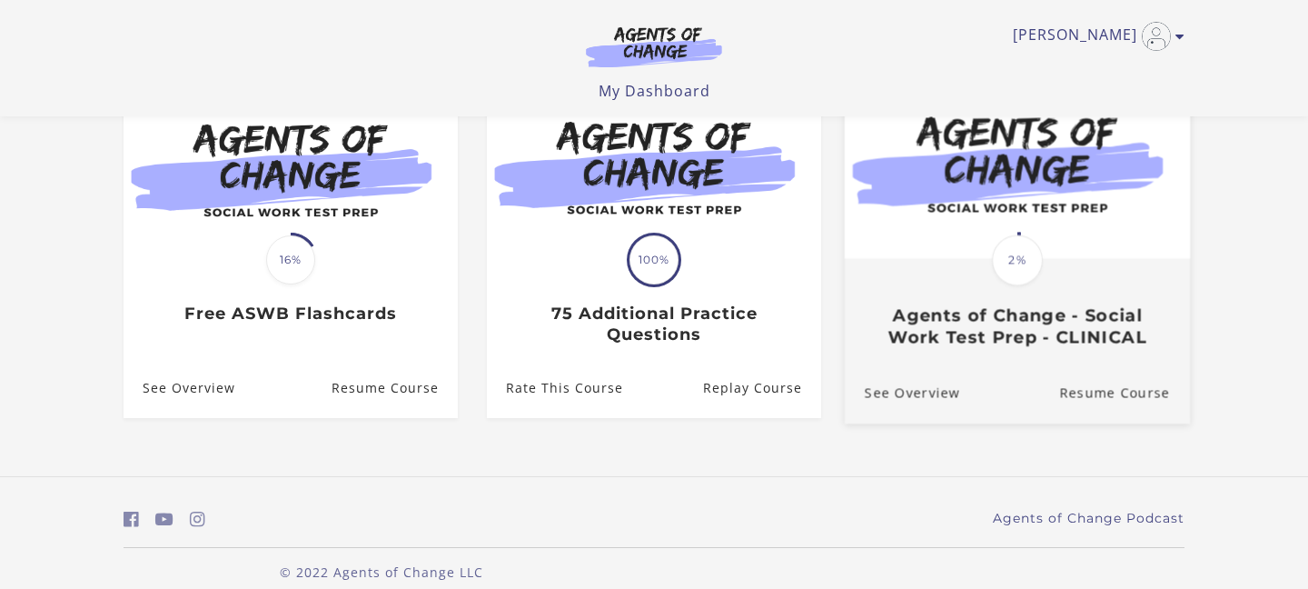
click at [1008, 346] on h3 "Agents of Change - Social Work Test Prep - CLINICAL" at bounding box center [1017, 326] width 305 height 42
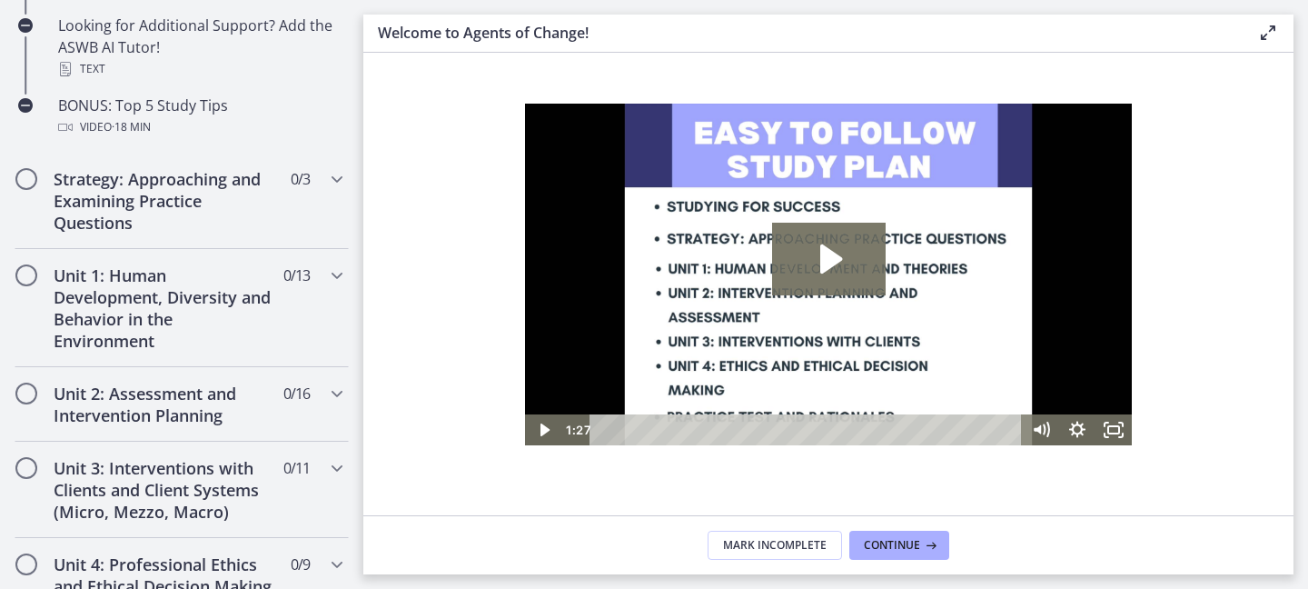
scroll to position [1007, 0]
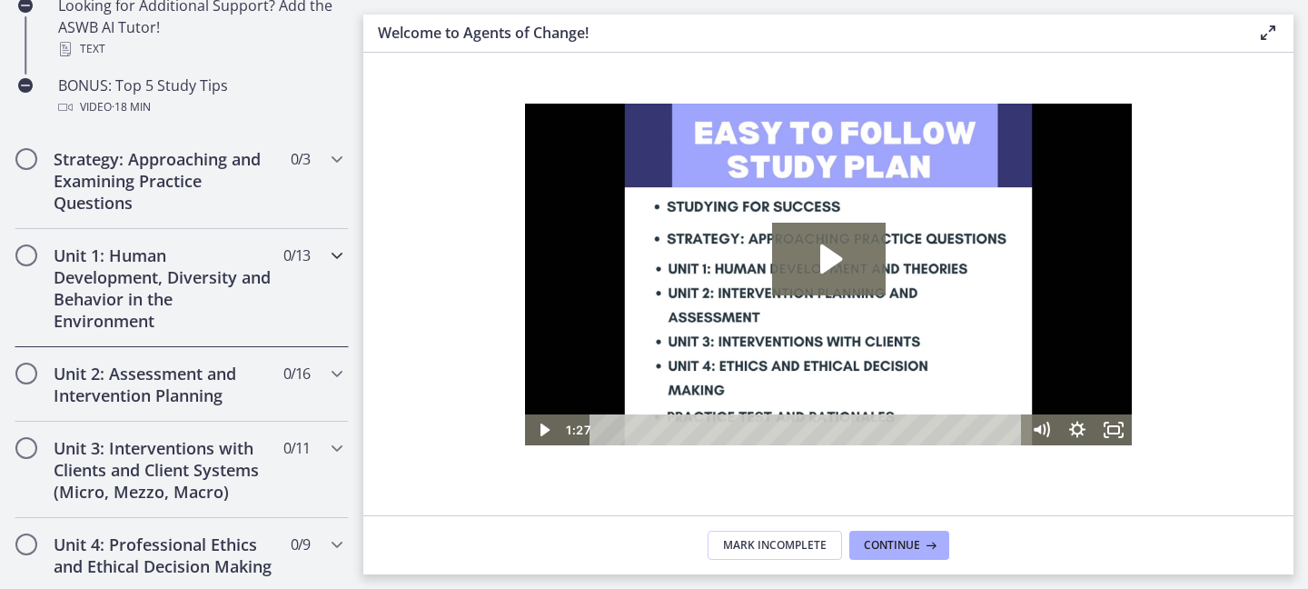
click at [191, 251] on h2 "Unit 1: Human Development, Diversity and Behavior in the Environment" at bounding box center [165, 287] width 222 height 87
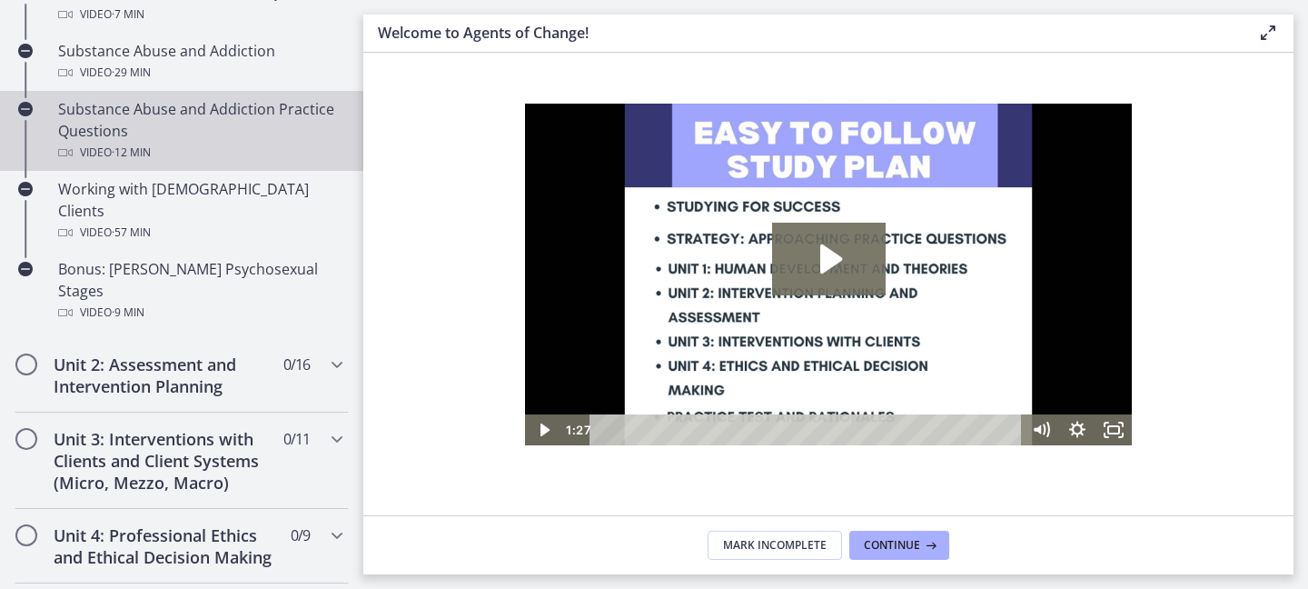
scroll to position [1288, 0]
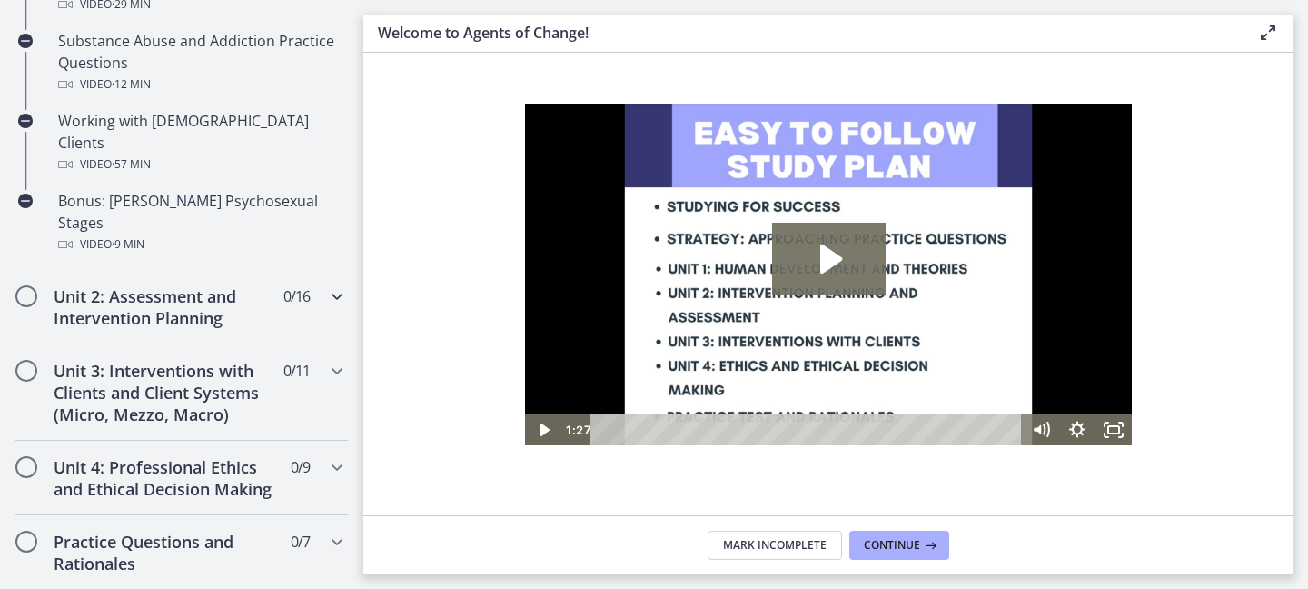
click at [173, 270] on div "Unit 2: Assessment and Intervention Planning 0 / 16 Completed" at bounding box center [182, 307] width 334 height 74
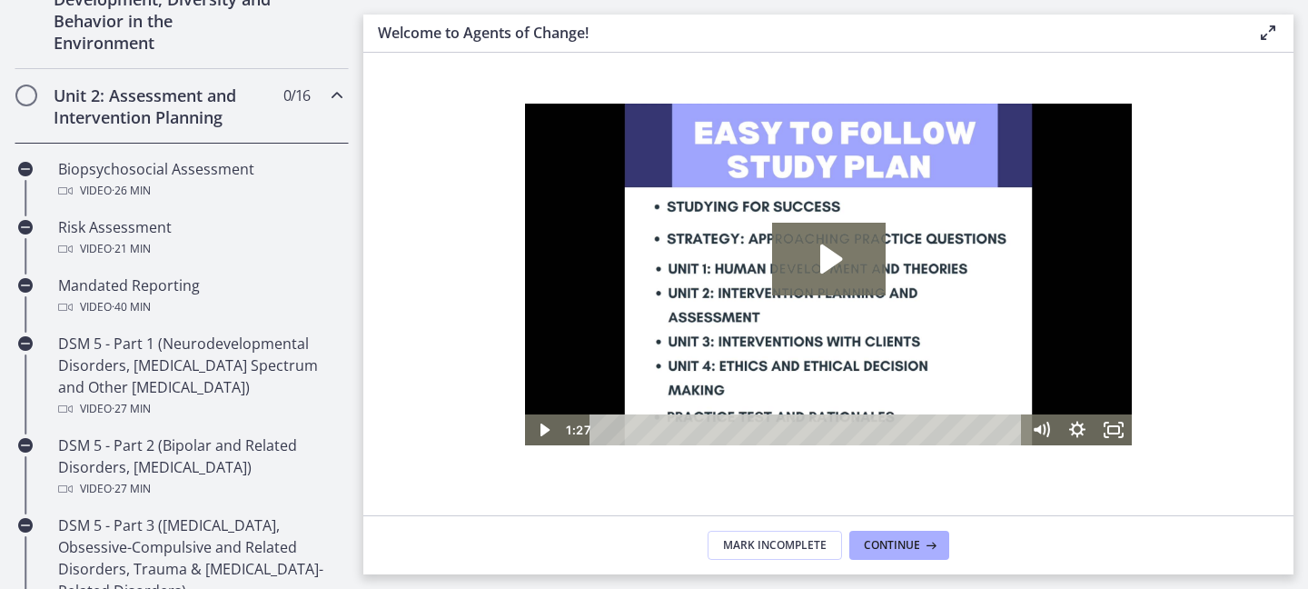
scroll to position [515, 0]
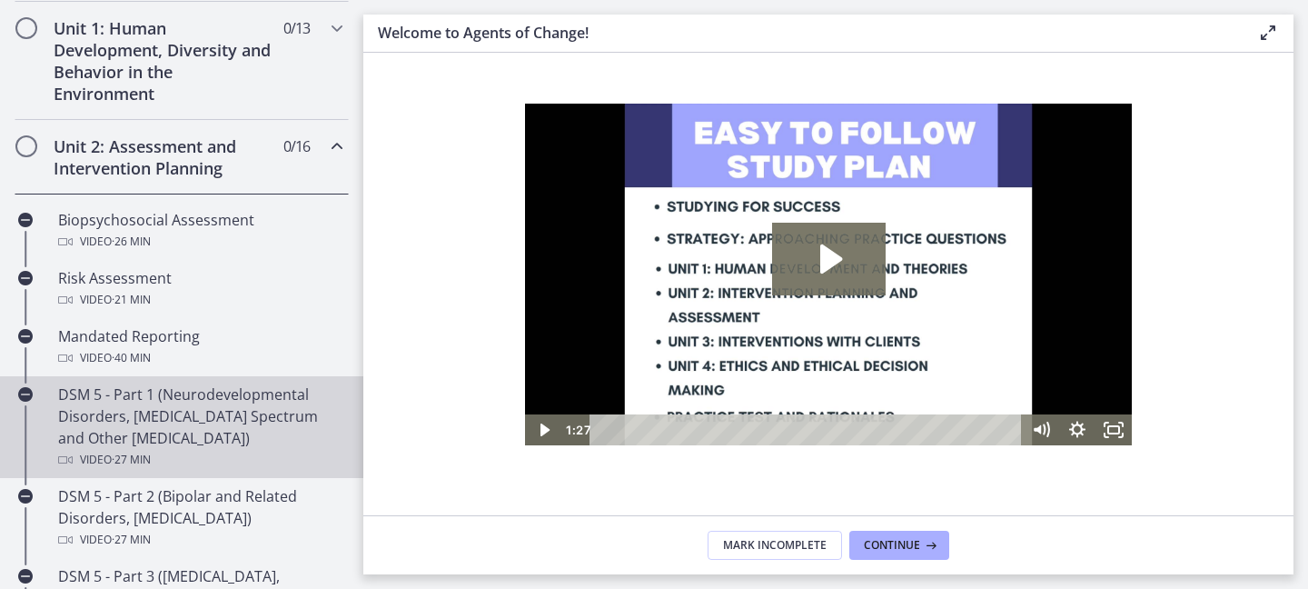
click at [205, 403] on div "DSM 5 - Part 1 (Neurodevelopmental Disorders, [MEDICAL_DATA] Spectrum and Other…" at bounding box center [199, 426] width 283 height 87
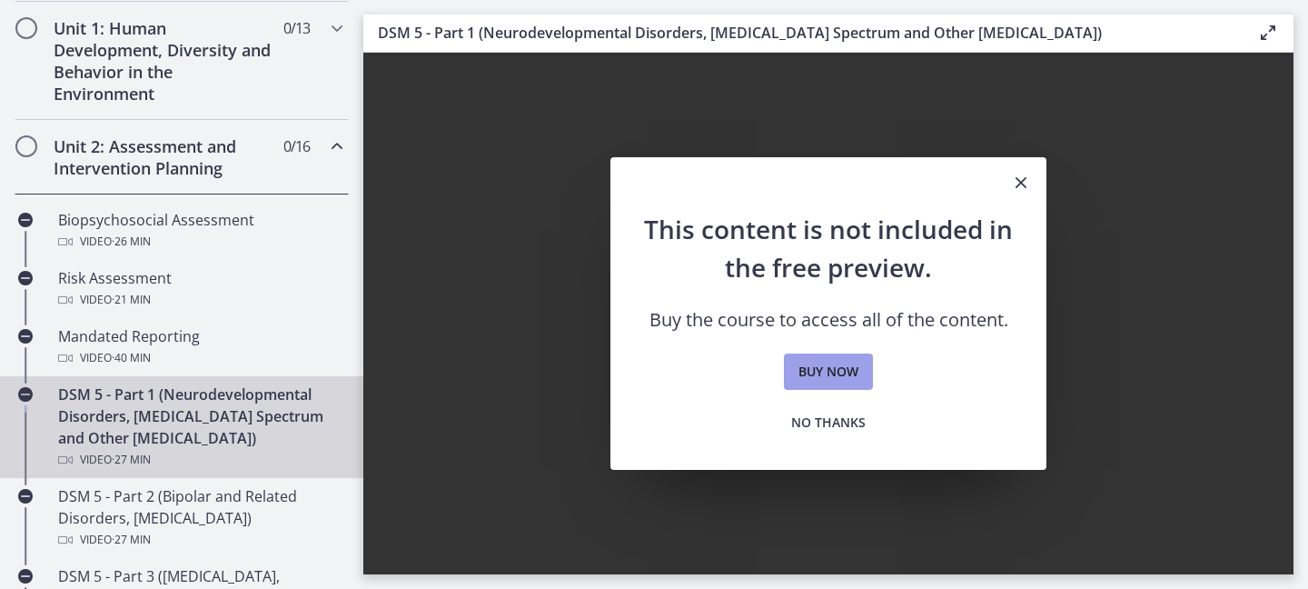
click at [817, 366] on span "Buy now" at bounding box center [828, 372] width 60 height 22
